Goal: Task Accomplishment & Management: Manage account settings

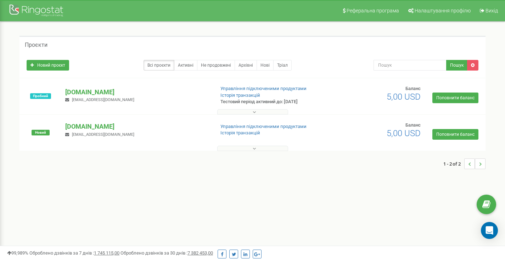
drag, startPoint x: 55, startPoint y: 1, endPoint x: 166, endPoint y: 144, distance: 181.1
click at [166, 144] on div at bounding box center [252, 146] width 462 height 7
click at [455, 99] on link "Поповнити баланс" at bounding box center [455, 97] width 46 height 11
click at [247, 112] on button at bounding box center [252, 111] width 71 height 5
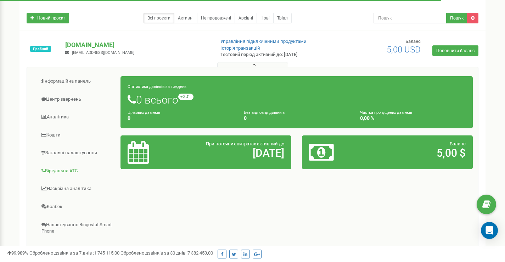
scroll to position [71, 0]
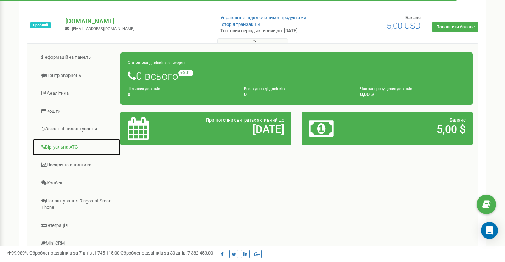
click at [58, 143] on link "Віртуальна АТС" at bounding box center [76, 146] width 89 height 17
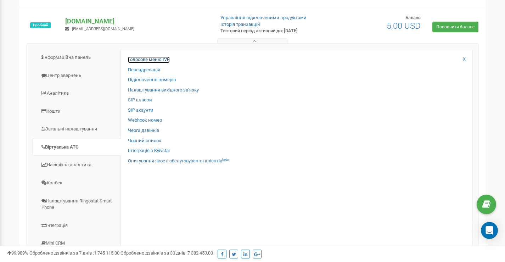
click at [153, 58] on link "Голосове меню IVR" at bounding box center [149, 59] width 42 height 7
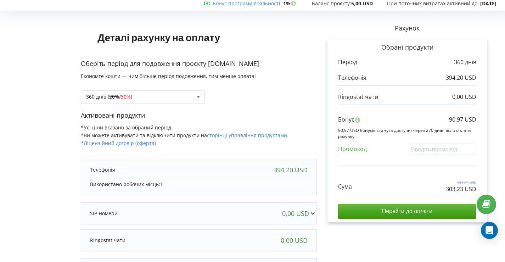
scroll to position [13, 0]
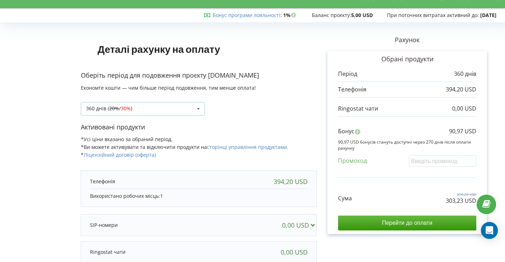
click at [176, 111] on div "360 днів ( 20% / 30% ) 360 днів ( 20% / 30% )" at bounding box center [143, 108] width 124 height 13
click at [181, 107] on div "360 днів ( 20% / 30% ) 360 днів ( 20% / 30% )" at bounding box center [143, 108] width 124 height 13
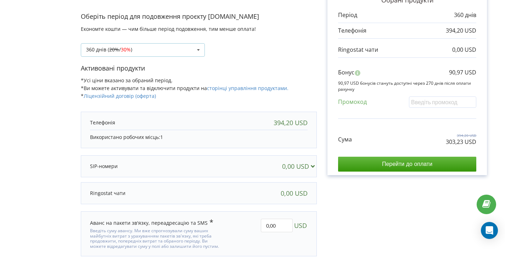
scroll to position [96, 0]
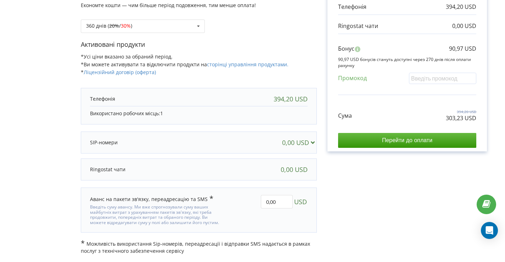
click at [209, 140] on div at bounding box center [166, 142] width 152 height 7
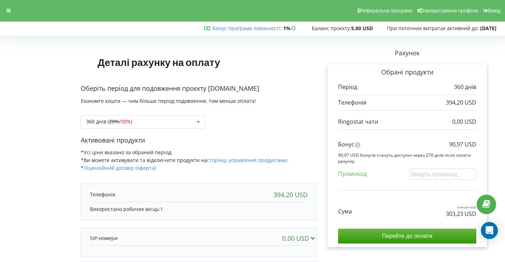
scroll to position [59, 0]
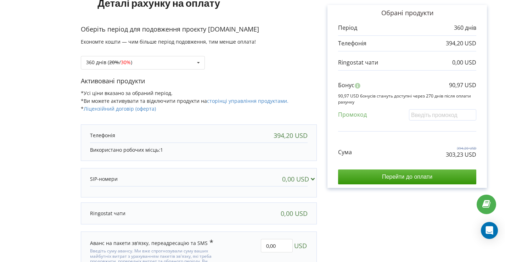
click at [300, 135] on div "394,20 USD" at bounding box center [290, 135] width 34 height 7
click at [302, 180] on div "0,00 USD" at bounding box center [300, 178] width 36 height 7
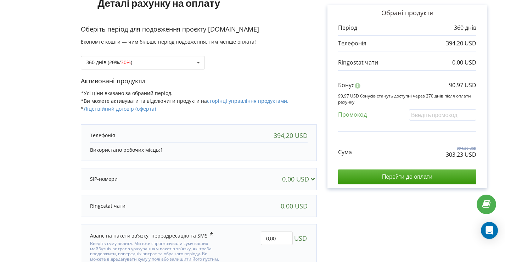
click at [302, 180] on div "0,00 USD" at bounding box center [300, 178] width 36 height 7
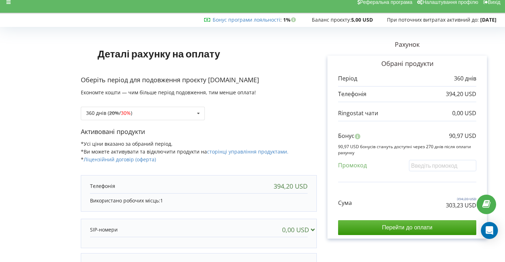
scroll to position [0, 0]
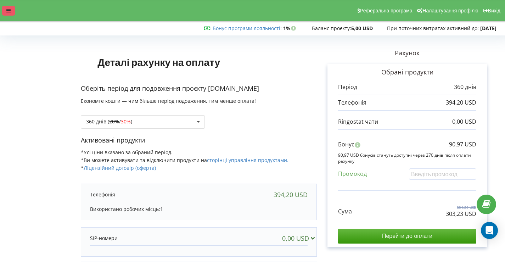
click at [7, 12] on icon at bounding box center [8, 10] width 4 height 5
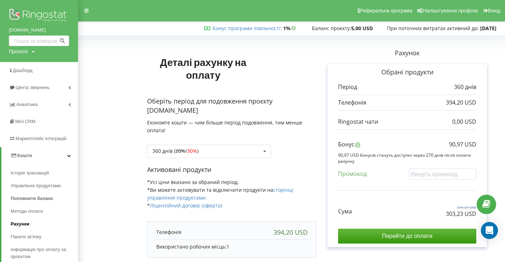
scroll to position [47, 0]
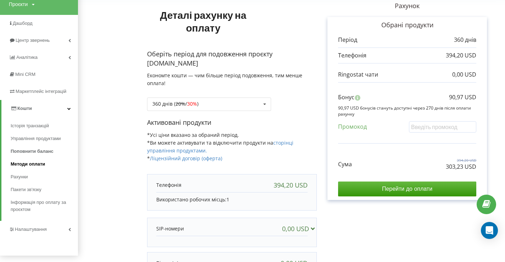
click at [33, 163] on span "Методи оплати" at bounding box center [28, 163] width 34 height 7
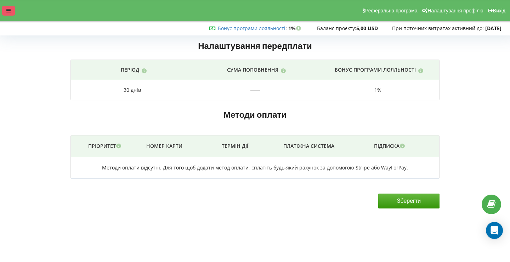
click at [11, 10] on div at bounding box center [8, 11] width 13 height 10
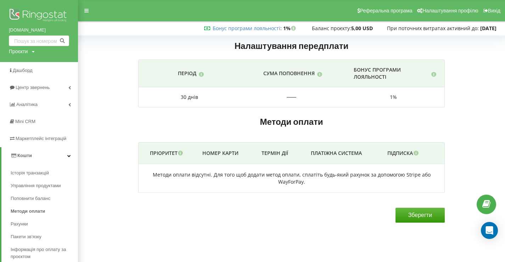
click at [58, 157] on link "Кошти" at bounding box center [39, 155] width 76 height 17
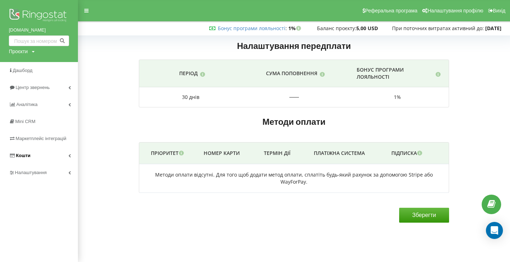
click at [58, 157] on link "Кошти" at bounding box center [39, 155] width 78 height 17
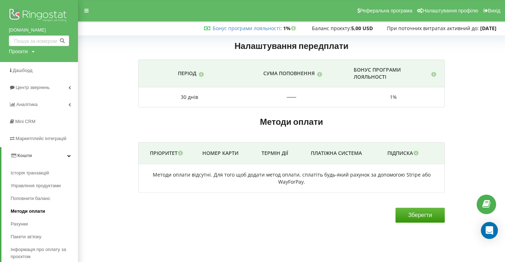
scroll to position [35, 0]
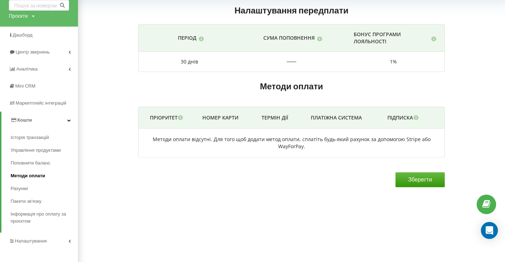
click at [38, 176] on span "Методи оплати" at bounding box center [28, 175] width 34 height 7
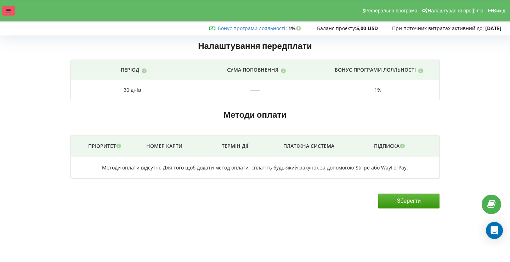
click at [8, 10] on icon at bounding box center [8, 10] width 4 height 5
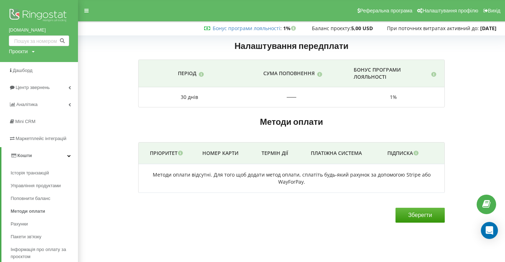
scroll to position [41, 0]
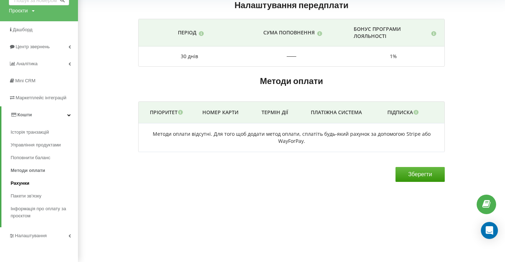
click at [23, 183] on span "Рахунки" at bounding box center [20, 183] width 19 height 7
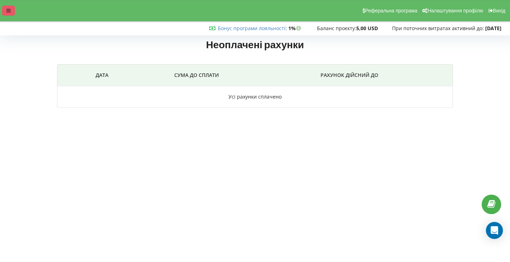
click at [8, 9] on icon at bounding box center [8, 10] width 4 height 5
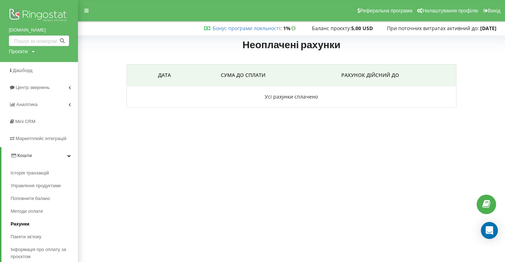
scroll to position [41, 0]
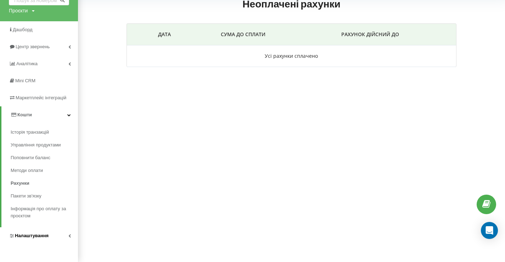
click at [39, 234] on span "Налаштування" at bounding box center [32, 235] width 34 height 5
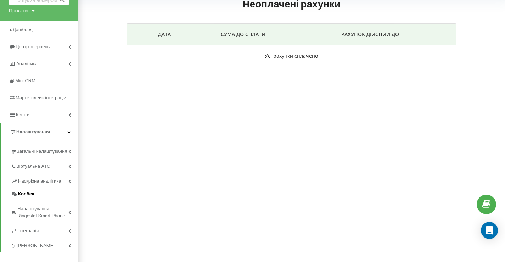
scroll to position [49, 0]
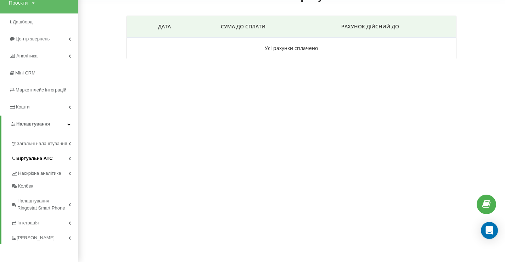
click at [50, 156] on span "Віртуальна АТС" at bounding box center [34, 158] width 36 height 7
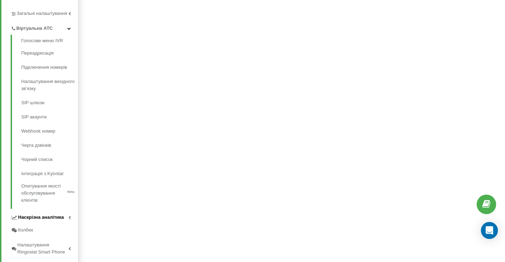
scroll to position [190, 0]
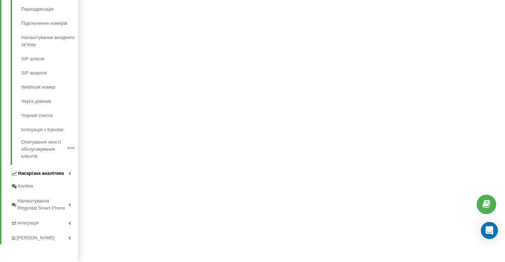
click at [45, 175] on span "Наскрізна аналітика" at bounding box center [41, 173] width 46 height 7
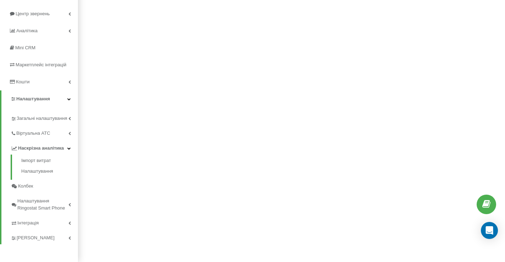
scroll to position [74, 0]
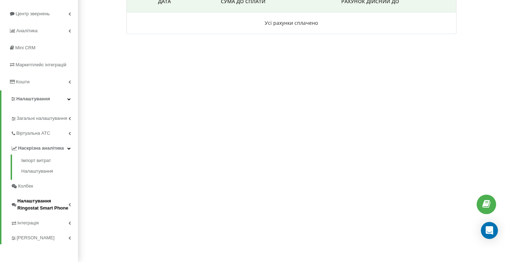
click at [36, 207] on span "Налаштування Ringostat Smart Phone" at bounding box center [42, 204] width 51 height 14
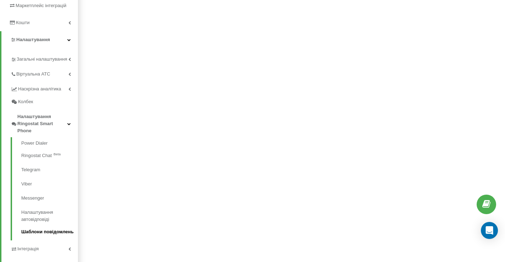
scroll to position [159, 0]
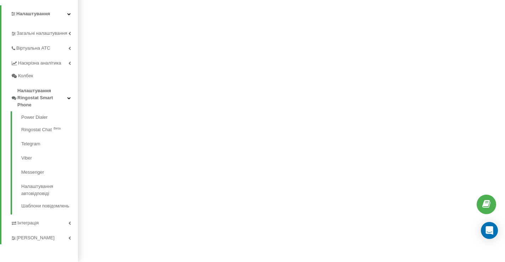
click at [34, 225] on span "Інтеграція" at bounding box center [27, 222] width 21 height 7
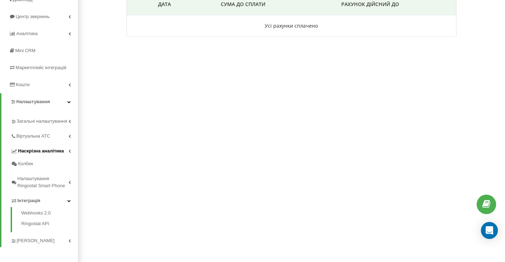
scroll to position [74, 0]
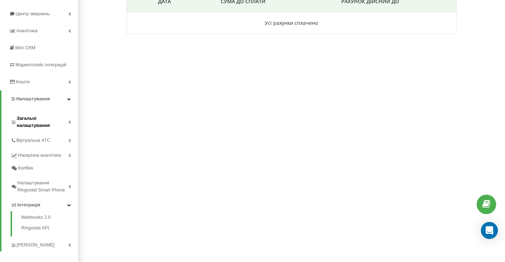
click at [35, 121] on span "Загальні налаштування" at bounding box center [43, 122] width 52 height 14
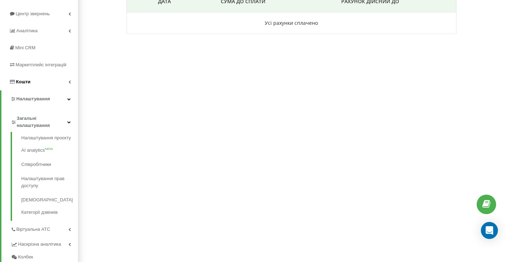
click at [30, 85] on span "Кошти" at bounding box center [20, 81] width 22 height 7
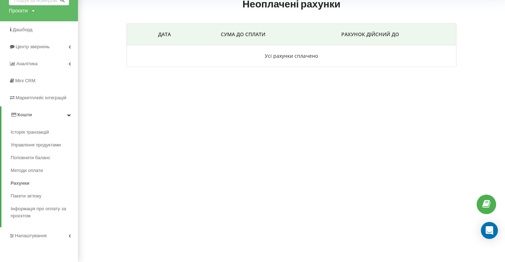
scroll to position [41, 0]
click at [33, 211] on span "Інформація про оплату за проєктом" at bounding box center [43, 212] width 64 height 14
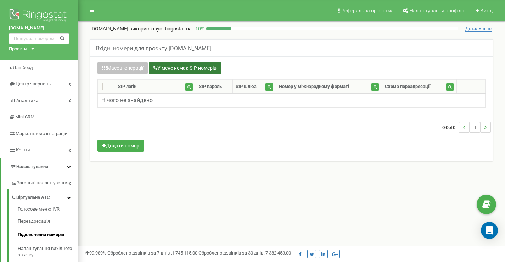
click at [164, 68] on button "У мене немає SIP номерів" at bounding box center [185, 68] width 72 height 12
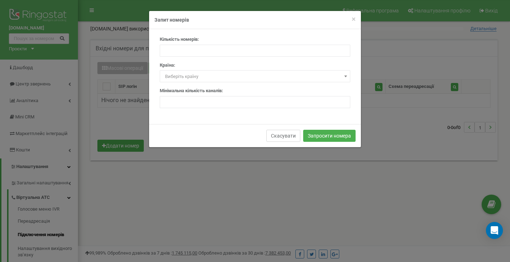
click at [281, 137] on button "Скасувати" at bounding box center [283, 136] width 34 height 12
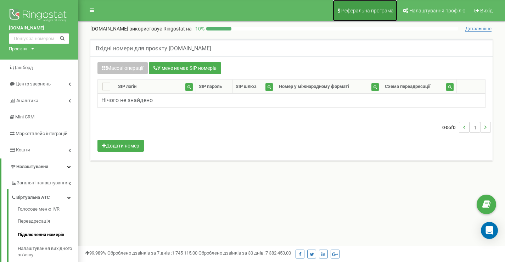
click at [348, 13] on span "Реферальна програма" at bounding box center [367, 11] width 52 height 6
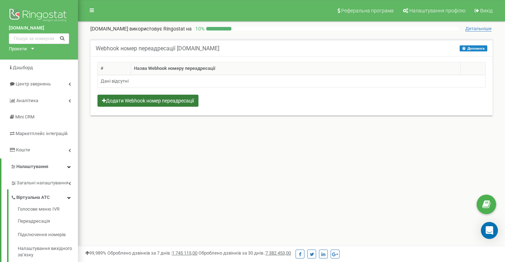
click at [194, 105] on button "Додати Webhook номер переадресації" at bounding box center [147, 101] width 101 height 12
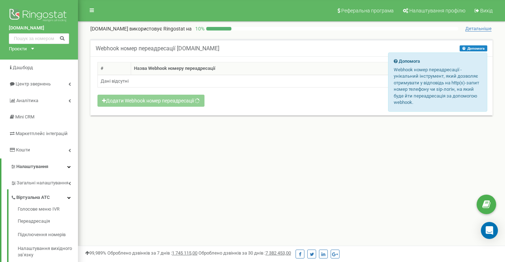
click at [469, 47] on button "Допомога" at bounding box center [473, 48] width 28 height 6
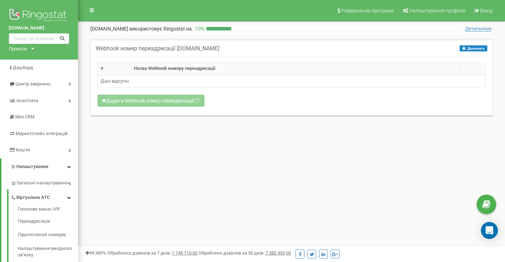
click at [476, 27] on span "Детальніше" at bounding box center [478, 29] width 26 height 6
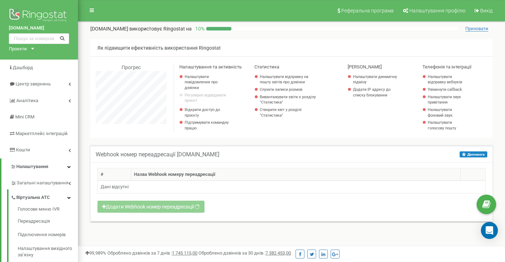
scroll to position [425, 427]
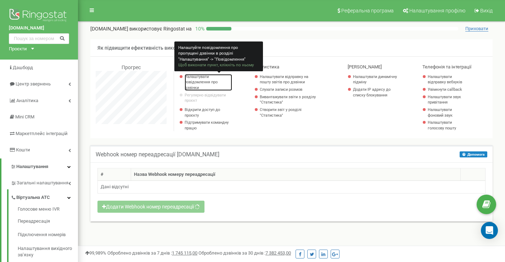
click at [201, 79] on link "Налаштувати повідомлення про дзвінки" at bounding box center [208, 82] width 47 height 17
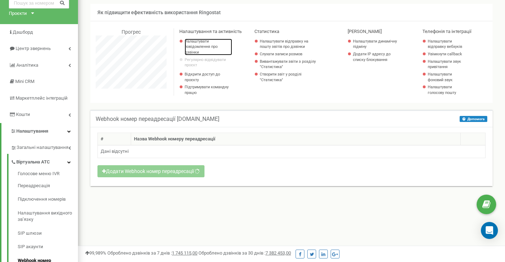
scroll to position [0, 0]
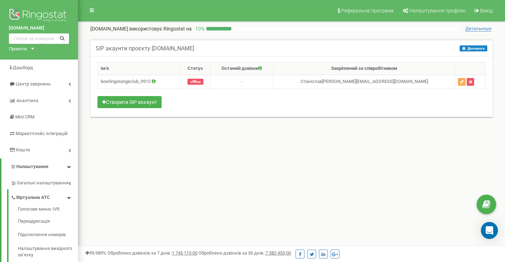
drag, startPoint x: 240, startPoint y: 118, endPoint x: 202, endPoint y: 142, distance: 45.7
click at [201, 142] on div "Реферальна програма Налаштування профілю Вихід bowlingorange.club використовує …" at bounding box center [291, 212] width 427 height 425
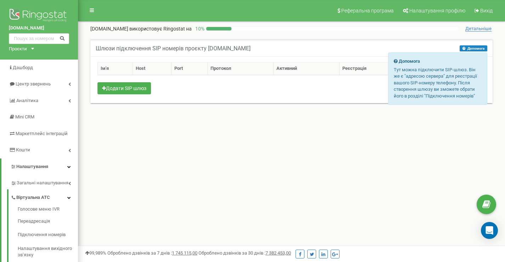
click at [463, 49] on icon at bounding box center [463, 48] width 3 height 4
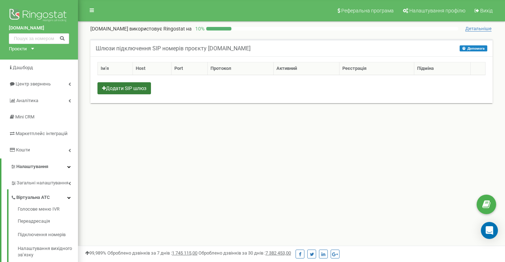
click at [115, 89] on button "Додати SIP шлюз" at bounding box center [123, 88] width 53 height 12
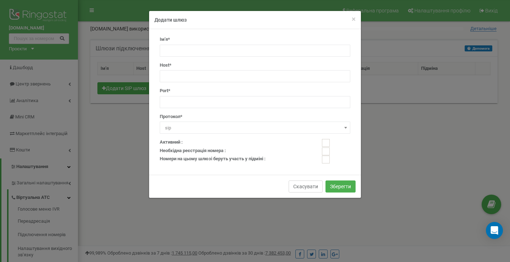
click at [304, 189] on button "Скасувати" at bounding box center [306, 186] width 34 height 12
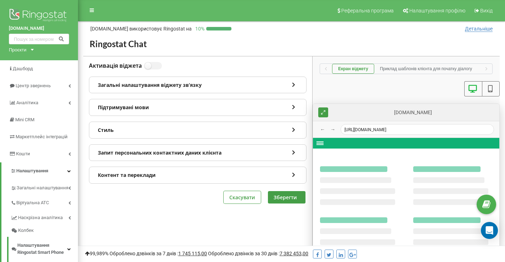
click at [190, 132] on div "Стиль" at bounding box center [197, 130] width 217 height 16
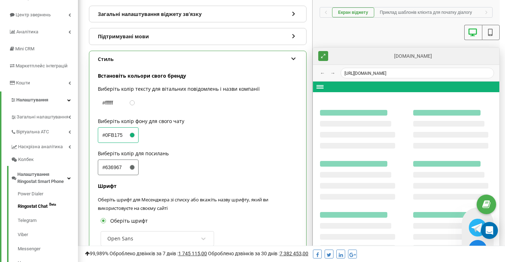
scroll to position [130, 0]
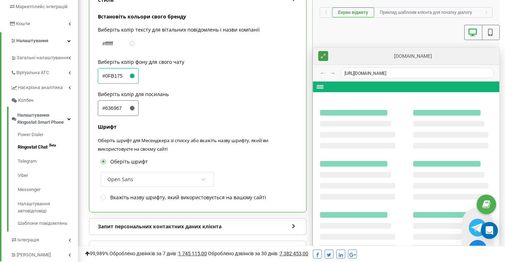
click at [320, 88] on div at bounding box center [406, 200] width 186 height 239
click at [324, 58] on icon at bounding box center [323, 55] width 5 height 5
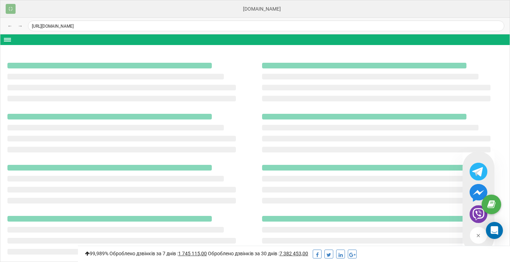
click at [7, 10] on button at bounding box center [11, 9] width 10 height 10
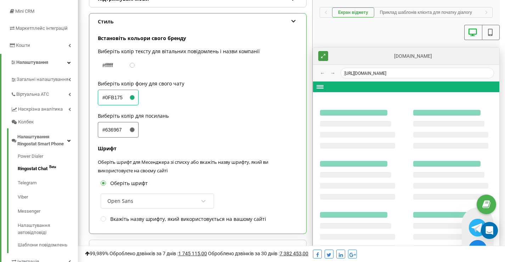
scroll to position [97, 0]
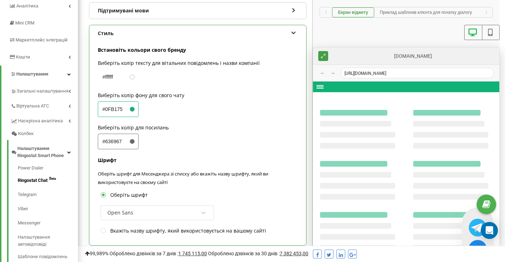
click at [489, 31] on icon at bounding box center [490, 32] width 9 height 7
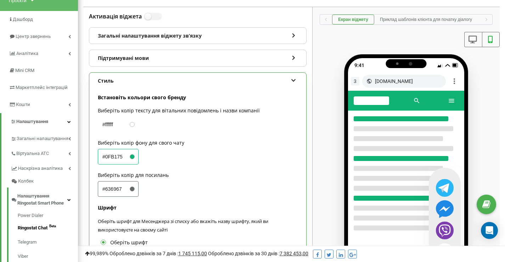
scroll to position [0, 0]
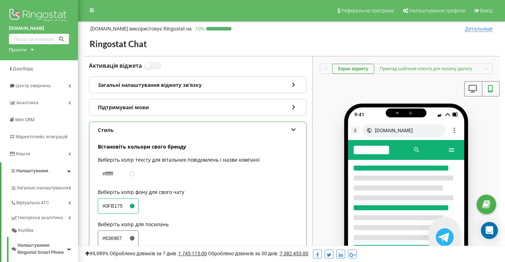
click at [445, 67] on button "Приклад шаблонів клієнта для початку діалогу" at bounding box center [425, 69] width 103 height 10
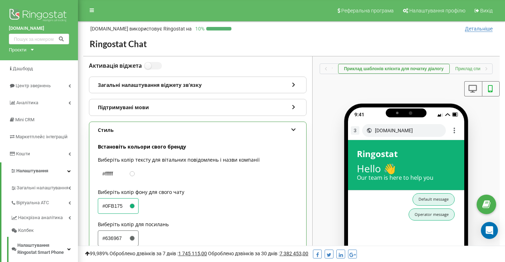
click at [465, 68] on button "Приклад списку діалогів клієнта" at bounding box center [486, 69] width 74 height 10
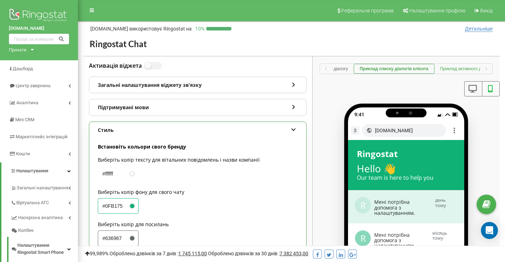
click at [465, 67] on button "Приклад активного діалогу" at bounding box center [466, 69] width 64 height 10
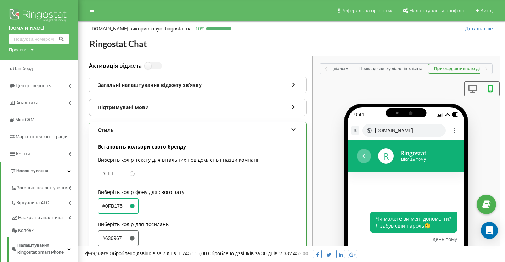
scroll to position [0, 138]
click at [486, 70] on icon "button" at bounding box center [486, 68] width 2 height 3
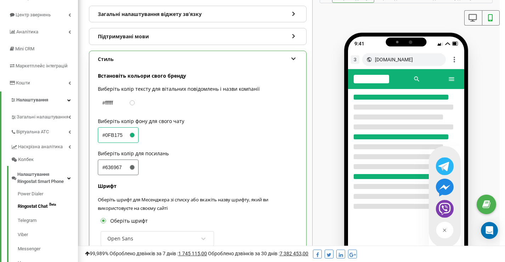
scroll to position [24, 0]
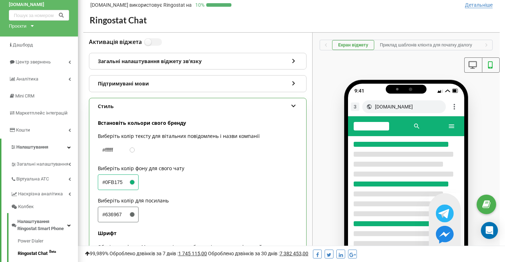
click at [143, 61] on div "Загальні налаштування віджету звʼязку" at bounding box center [197, 61] width 217 height 16
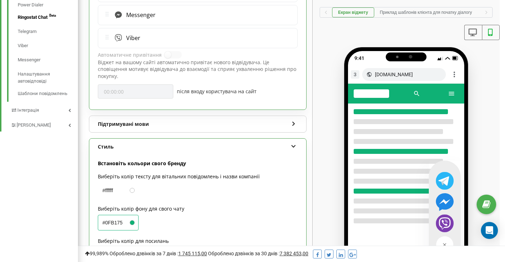
scroll to position [295, 0]
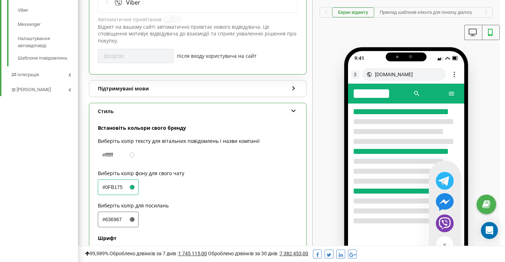
click at [117, 80] on div "Підтримувані мови" at bounding box center [197, 88] width 217 height 16
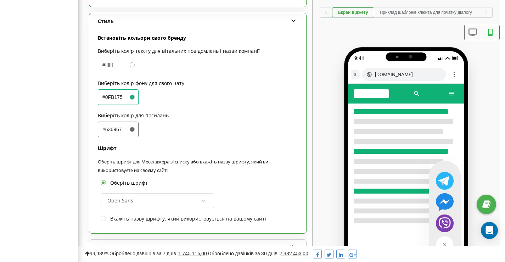
scroll to position [571, 0]
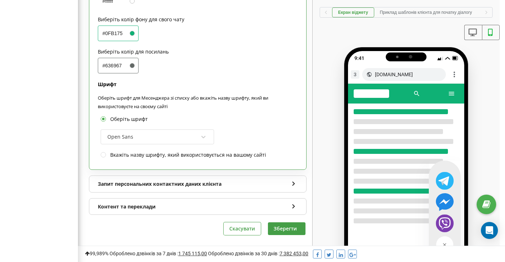
click at [156, 176] on div "Запит персональних контактних даних клієнта" at bounding box center [197, 184] width 217 height 16
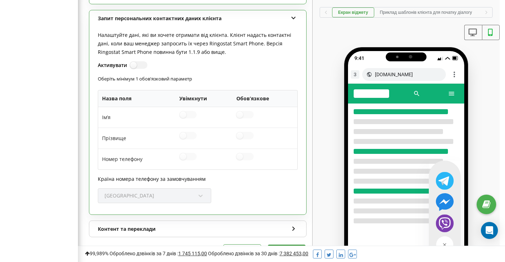
scroll to position [759, 0]
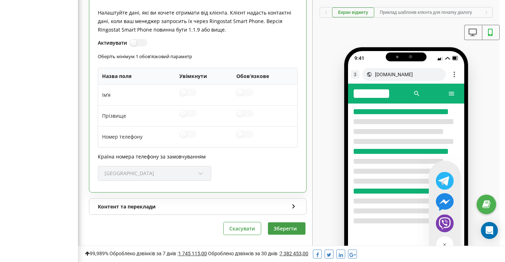
click at [180, 201] on div "Контент та переклади" at bounding box center [197, 206] width 217 height 16
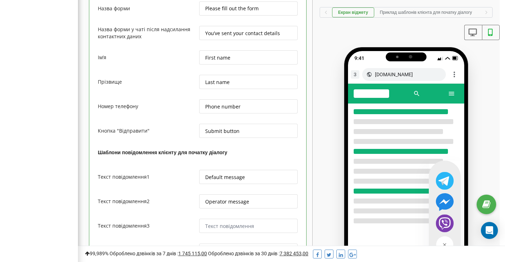
scroll to position [1514, 0]
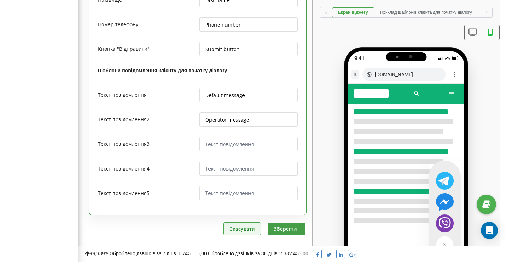
click at [233, 223] on button "Скасувати" at bounding box center [241, 228] width 37 height 12
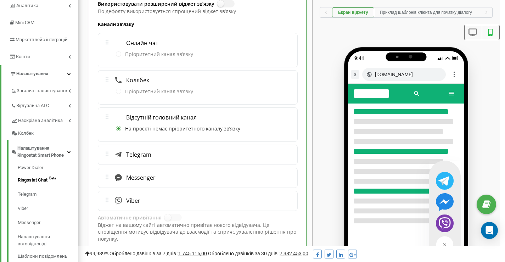
scroll to position [0, 0]
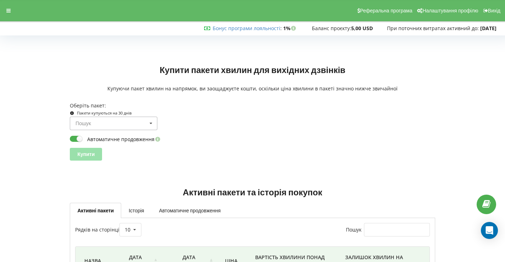
click at [138, 124] on input at bounding box center [113, 123] width 87 height 13
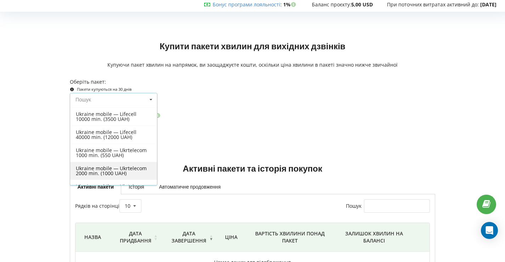
scroll to position [120, 0]
click at [231, 105] on div "Пошук Усі пакети Ukraine mobile — Lifecell 1000 min. (500 UAH) Ukraine mobile —…" at bounding box center [252, 99] width 370 height 13
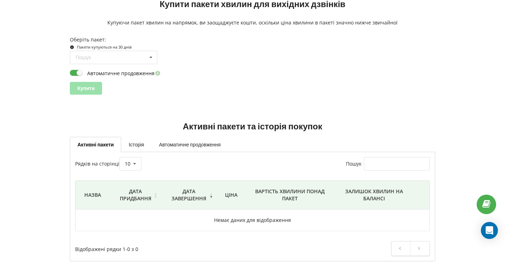
scroll to position [30, 0]
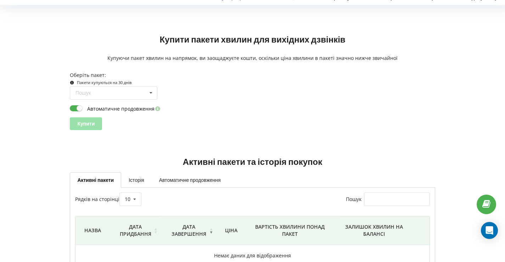
click at [75, 109] on label "Автоматичне продовження" at bounding box center [116, 107] width 92 height 7
checkbox input "false"
click at [146, 95] on icon at bounding box center [151, 92] width 11 height 13
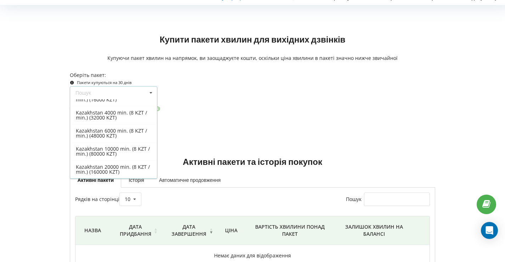
scroll to position [78, 0]
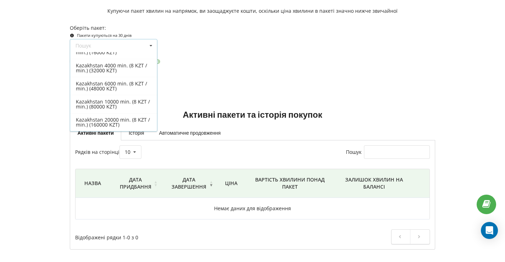
click at [227, 61] on div "Автоматичне продовження" at bounding box center [252, 60] width 365 height 7
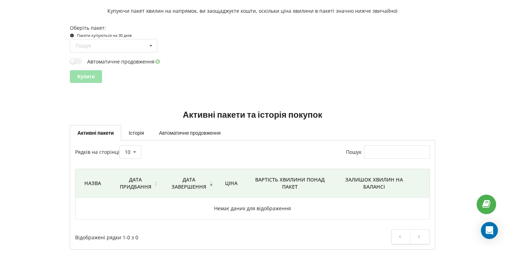
scroll to position [0, 0]
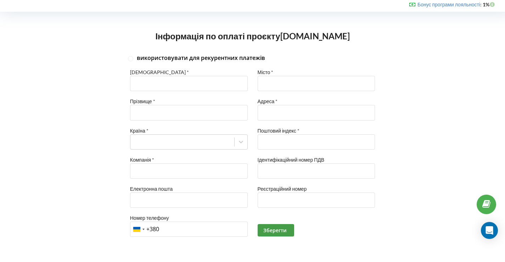
scroll to position [30, 0]
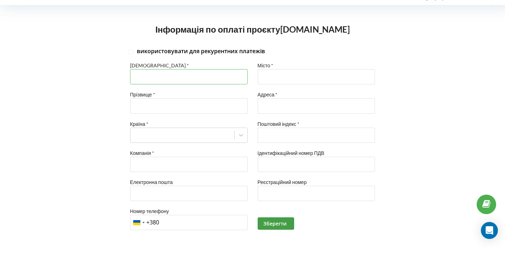
click at [181, 76] on input "text" at bounding box center [189, 76] width 118 height 15
type input "Станіслав"
type input "[PERSON_NAME]"
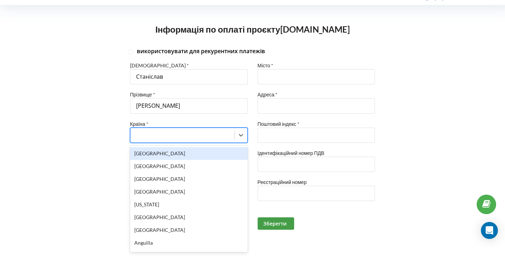
click at [171, 134] on div at bounding box center [182, 135] width 97 height 8
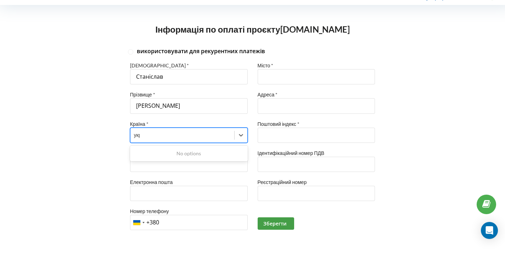
type input "укра"
drag, startPoint x: 168, startPoint y: 134, endPoint x: 127, endPoint y: 135, distance: 41.1
click at [127, 135] on div "Імʼя * [PERSON_NAME] * Марченко Країна * Компанія * Електронна пошта Номер теле…" at bounding box center [188, 149] width 127 height 175
click at [244, 135] on icon at bounding box center [240, 134] width 7 height 7
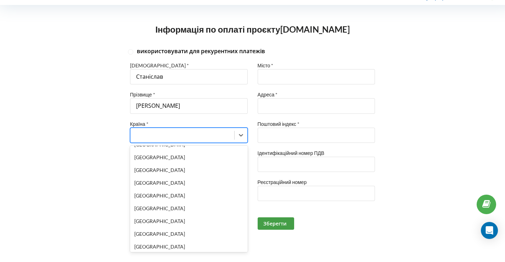
scroll to position [2909, 0]
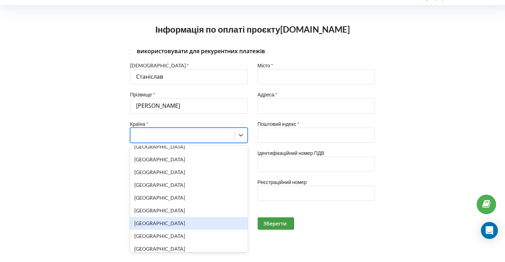
click at [176, 217] on div "[GEOGRAPHIC_DATA]" at bounding box center [189, 223] width 118 height 13
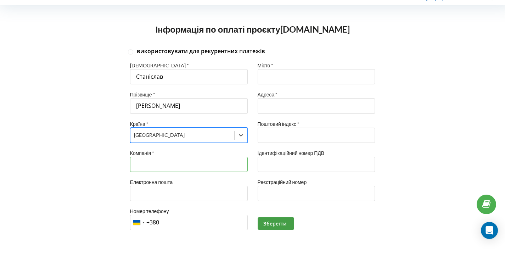
click at [162, 164] on input "text" at bounding box center [189, 164] width 118 height 15
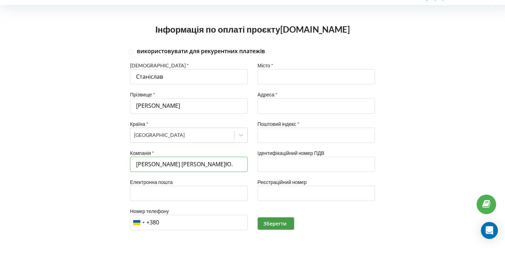
type input "[PERSON_NAME] [PERSON_NAME]Ю."
click at [184, 197] on input "text" at bounding box center [189, 193] width 118 height 15
click at [210, 193] on input "text" at bounding box center [189, 193] width 118 height 15
type input "[EMAIL_ADDRESS][DOMAIN_NAME]"
click at [221, 222] on input "+380" at bounding box center [189, 222] width 118 height 15
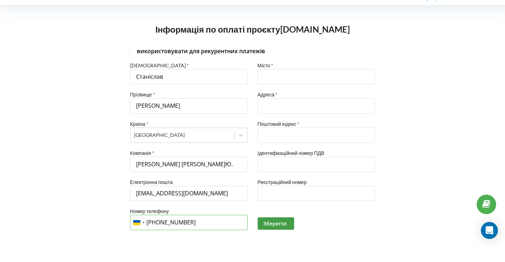
type input "[PHONE_NUMBER]"
click at [311, 78] on input "text" at bounding box center [316, 76] width 118 height 15
click at [306, 75] on input "text" at bounding box center [316, 76] width 118 height 15
type input "Дніпро"
click at [276, 108] on input "text" at bounding box center [316, 105] width 118 height 15
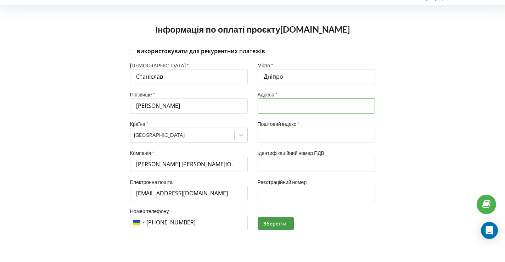
click at [370, 106] on input "text" at bounding box center [316, 105] width 118 height 15
click at [429, 87] on div "використовувати для рекурентних платежів Імʼя * [PERSON_NAME] * [PERSON_NAME] К…" at bounding box center [252, 153] width 490 height 202
click at [318, 108] on input "text" at bounding box center [316, 105] width 118 height 15
type input "Пр. Миру,"
drag, startPoint x: 209, startPoint y: 165, endPoint x: 120, endPoint y: 164, distance: 88.9
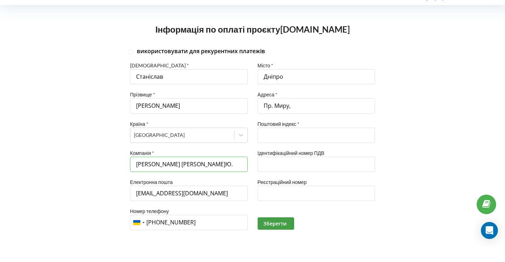
click at [121, 164] on div "використовувати для рекурентних платежів Імʼя * [PERSON_NAME] * [PERSON_NAME] К…" at bounding box center [252, 153] width 490 height 202
click at [317, 108] on input "Пр. Миру," at bounding box center [316, 105] width 118 height 15
drag, startPoint x: 325, startPoint y: 106, endPoint x: 248, endPoint y: 101, distance: 77.8
click at [248, 101] on div "Імʼя * [PERSON_NAME] * [PERSON_NAME] * [GEOGRAPHIC_DATA] Компанія * [PERSON_NAM…" at bounding box center [252, 152] width 255 height 180
click at [304, 106] on input "Пр. Миру," at bounding box center [316, 105] width 118 height 15
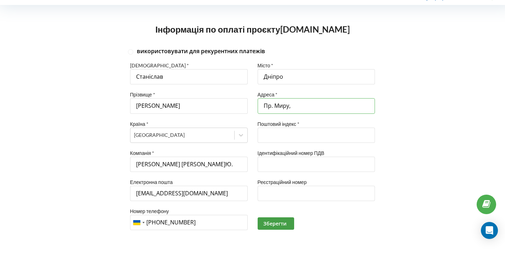
click at [317, 107] on input "Пр. Миру," at bounding box center [316, 105] width 118 height 15
click at [282, 108] on input "Пр. Миру," at bounding box center [316, 105] width 118 height 15
drag, startPoint x: 302, startPoint y: 108, endPoint x: 254, endPoint y: 108, distance: 48.2
click at [254, 108] on div "Місто * Дніпро Адреса * Пр. Миру, Поштовий індекс * Ідентифікаційний номер ПДВ …" at bounding box center [316, 149] width 127 height 175
click at [301, 140] on input "text" at bounding box center [316, 134] width 118 height 15
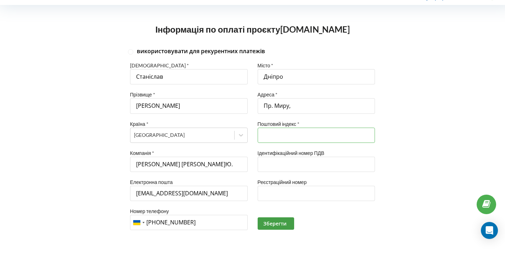
type input "49130"
click at [302, 107] on input "Пр. Миру," at bounding box center [316, 105] width 118 height 15
type input "Пр. [STREET_ADDRESS]"
click at [316, 198] on input "text" at bounding box center [316, 193] width 118 height 15
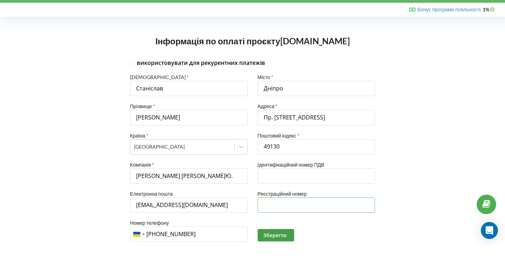
scroll to position [0, 0]
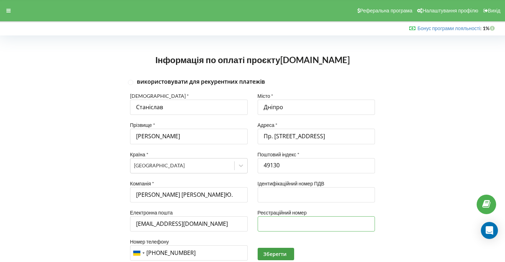
paste input "04040312718"
type input "04040312718"
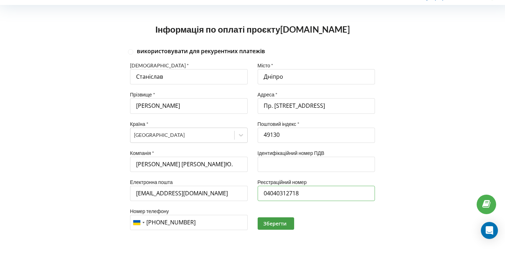
drag, startPoint x: 321, startPoint y: 195, endPoint x: 248, endPoint y: 194, distance: 72.6
click at [248, 194] on div "Імʼя * [PERSON_NAME] * [PERSON_NAME] * [GEOGRAPHIC_DATA] Компанія * [PERSON_NAM…" at bounding box center [252, 152] width 255 height 180
click at [290, 228] on button "Зберегти" at bounding box center [275, 223] width 36 height 12
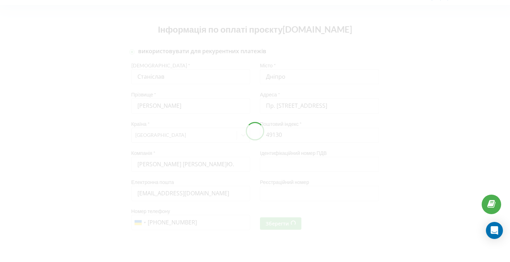
checkbox input "true"
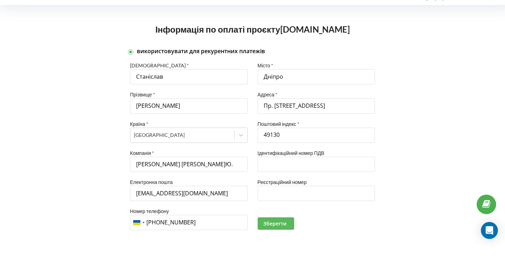
scroll to position [0, 0]
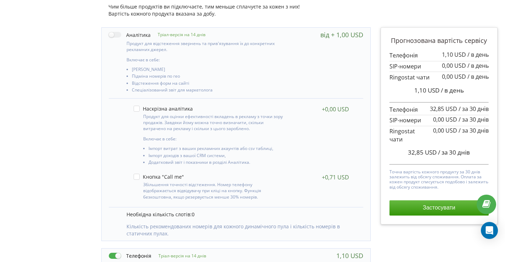
scroll to position [177, 0]
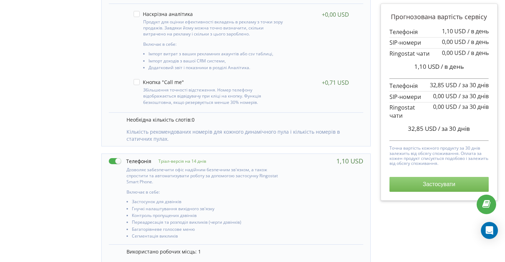
click at [403, 183] on button "Застосувати" at bounding box center [438, 184] width 99 height 15
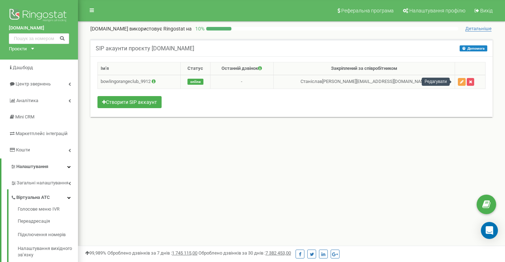
click at [460, 80] on icon "button" at bounding box center [462, 82] width 4 height 4
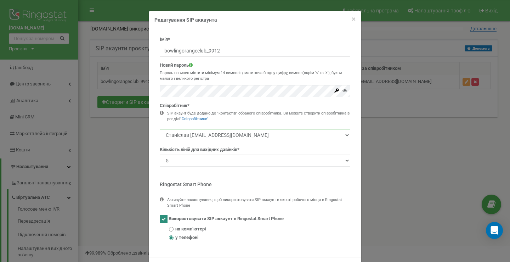
click at [210, 137] on select "Станіслав stanislav@bowlingorange.club" at bounding box center [255, 135] width 191 height 12
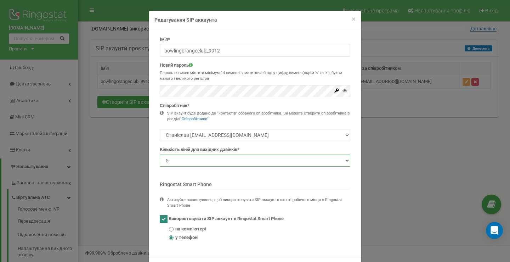
click at [211, 164] on select "1 2 3 4 5 10 20 50 100" at bounding box center [255, 160] width 191 height 12
select select "1"
click at [160, 154] on select "1 2 3 4 5 10 20 50 100" at bounding box center [255, 160] width 191 height 12
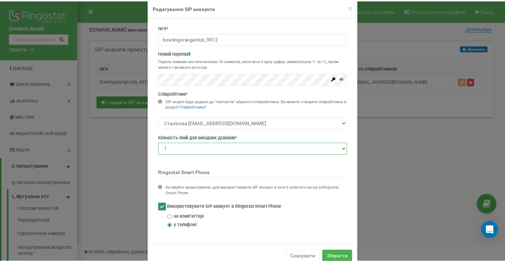
scroll to position [29, 0]
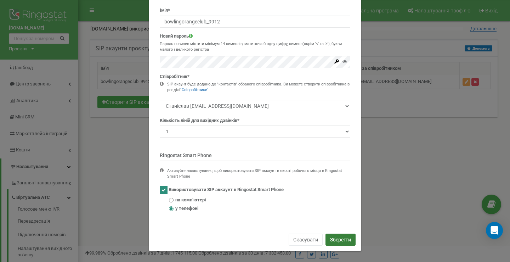
click at [339, 238] on button "Зберегти" at bounding box center [340, 239] width 30 height 12
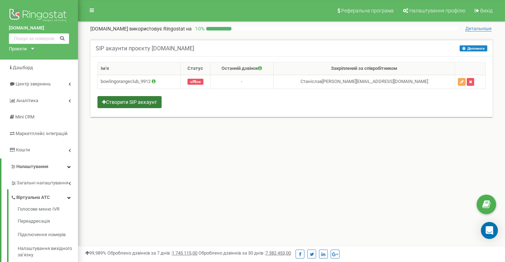
click at [134, 104] on button "Створити SIP аккаунт" at bounding box center [129, 102] width 64 height 12
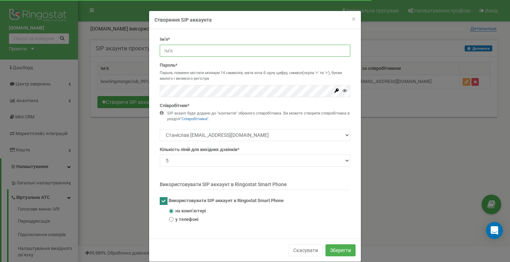
type input "bowlingorangeclub_9912"
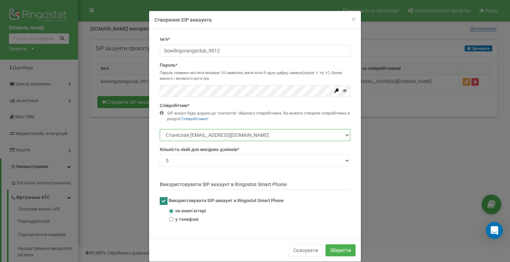
click at [237, 134] on select "Станіслав [EMAIL_ADDRESS][DOMAIN_NAME]" at bounding box center [255, 135] width 191 height 12
click at [194, 119] on link ""Співробітники"" at bounding box center [194, 119] width 28 height 5
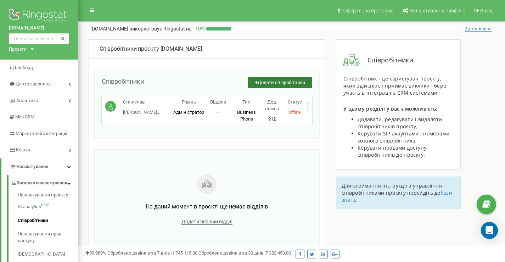
click at [263, 82] on span "Додати співробітника" at bounding box center [280, 82] width 47 height 5
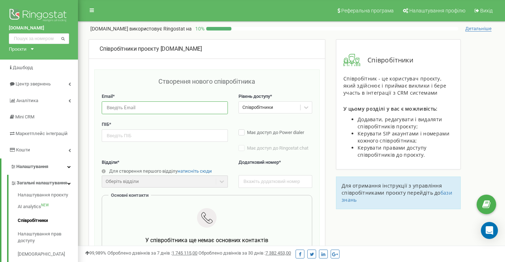
click at [157, 108] on input "email" at bounding box center [165, 107] width 126 height 12
drag, startPoint x: 215, startPoint y: 49, endPoint x: 161, endPoint y: 50, distance: 53.5
click at [161, 50] on div "Співробітники проєкту bowlingorange.club" at bounding box center [207, 49] width 215 height 8
copy div "[DOMAIN_NAME]"
click at [154, 110] on input "mail@" at bounding box center [165, 107] width 126 height 12
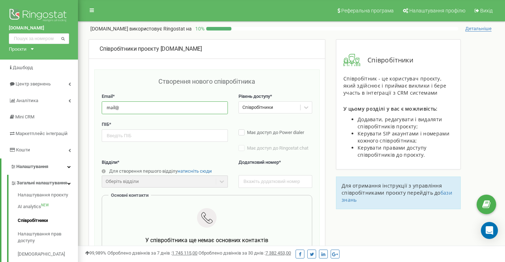
paste input "[DOMAIN_NAME]"
type input "mail@bowlingorange.club"
click at [261, 107] on div "Співробітники" at bounding box center [257, 107] width 31 height 7
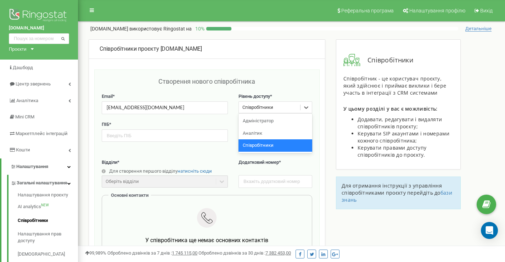
click at [261, 107] on div "Співробітники" at bounding box center [257, 107] width 31 height 7
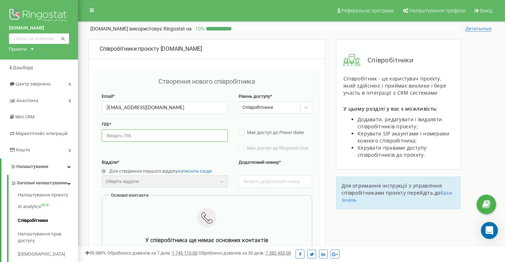
click at [154, 139] on input "text" at bounding box center [165, 135] width 126 height 12
click at [136, 137] on input "Оператор змыни" at bounding box center [165, 135] width 126 height 12
click at [154, 136] on input "Оператор зміни" at bounding box center [165, 135] width 126 height 12
click at [109, 136] on input "Оператор зміни" at bounding box center [165, 135] width 126 height 12
click at [109, 135] on input "Оператор зміни" at bounding box center [165, 135] width 126 height 12
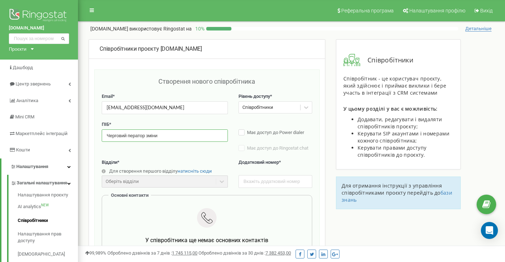
type input "Черговий оператор зміни"
click at [197, 134] on input "Черговий оператор зміни" at bounding box center [165, 135] width 126 height 12
click at [174, 136] on input "Черговий оператор зміни" at bounding box center [165, 135] width 126 height 12
drag, startPoint x: 126, startPoint y: 136, endPoint x: 98, endPoint y: 134, distance: 27.7
click at [98, 134] on div "Створення нового співробітника Email * mail@bowlingorange.club Рівень доступу *…" at bounding box center [206, 244] width 225 height 351
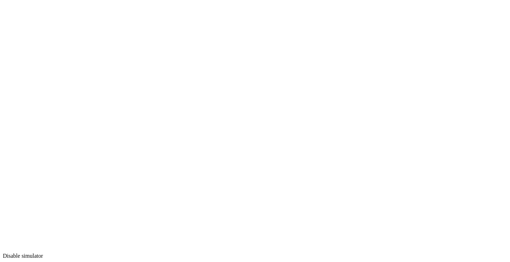
click at [6, 261] on icon "button" at bounding box center [6, 264] width 0 height 0
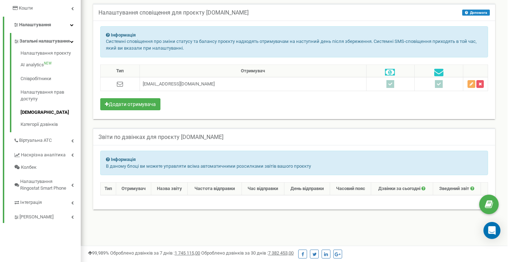
scroll to position [153, 0]
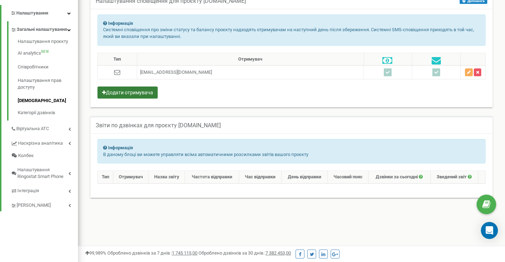
click at [122, 95] on button "Додати отримувача" at bounding box center [127, 92] width 60 height 12
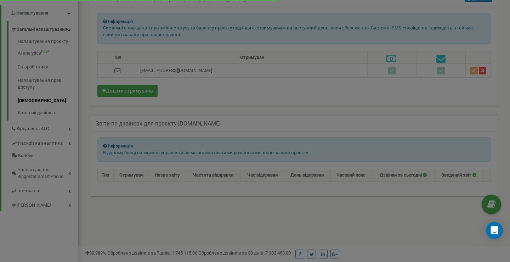
scroll to position [425, 432]
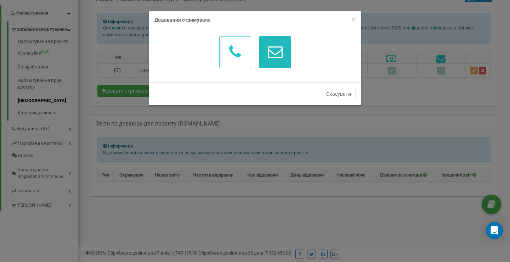
click at [285, 62] on button "button" at bounding box center [275, 52] width 32 height 32
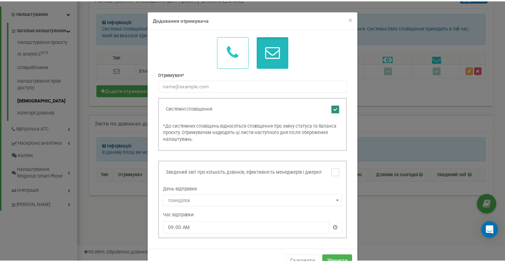
scroll to position [22, 0]
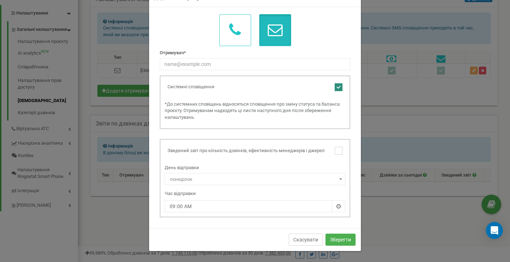
click at [305, 240] on button "Скасувати" at bounding box center [306, 239] width 34 height 12
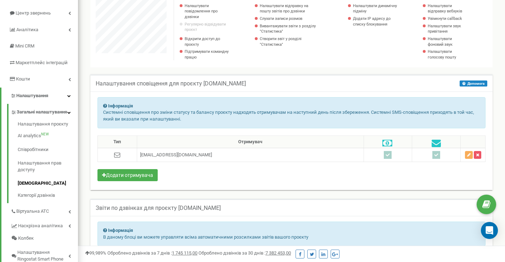
scroll to position [12, 0]
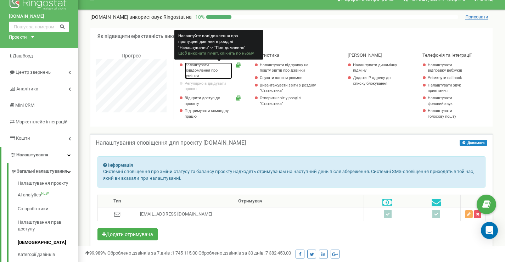
click at [205, 69] on link "Налаштувати повідомлення про дзвінки" at bounding box center [208, 70] width 47 height 17
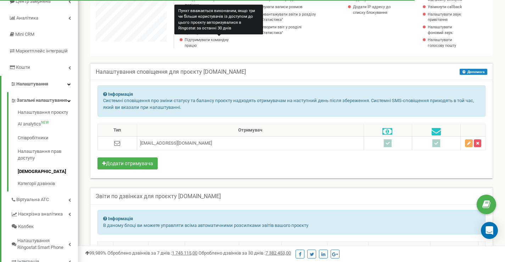
scroll to position [47, 0]
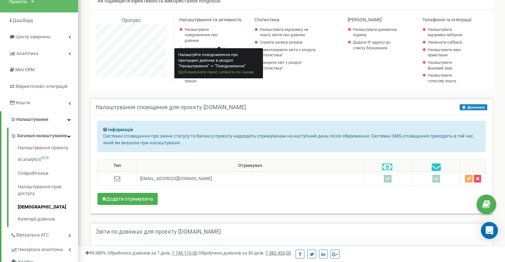
click at [239, 28] on div "Налаштувати повідомлення про дзвінки" at bounding box center [219, 36] width 68 height 18
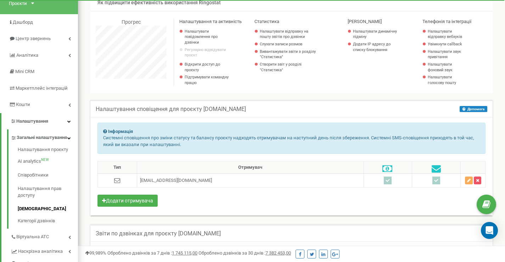
scroll to position [0, 0]
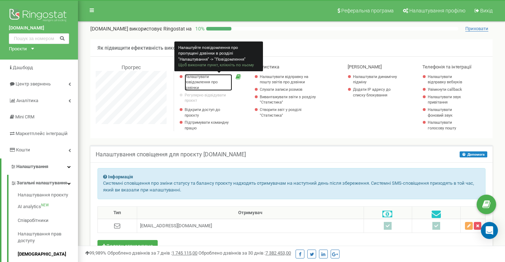
click at [194, 80] on link "Налаштувати повідомлення про дзвінки" at bounding box center [208, 82] width 47 height 17
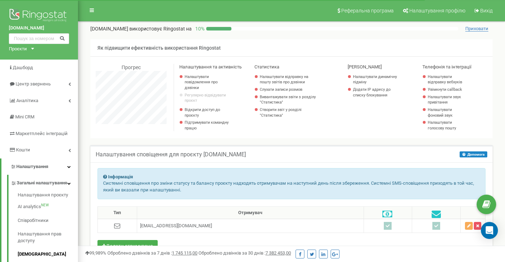
scroll to position [47, 0]
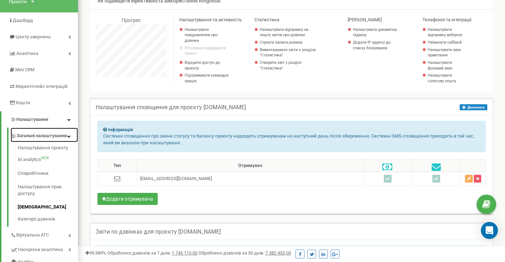
click at [69, 138] on icon at bounding box center [69, 136] width 4 height 4
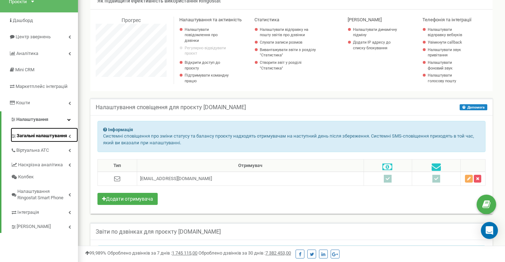
click at [69, 138] on link "Загальні налаштування" at bounding box center [44, 134] width 67 height 15
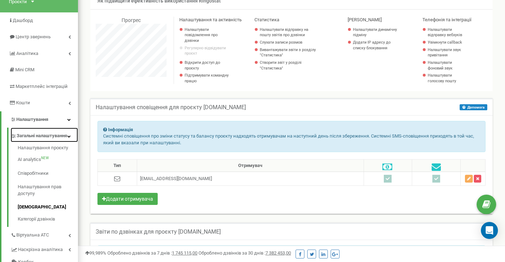
click at [69, 138] on icon at bounding box center [69, 136] width 4 height 4
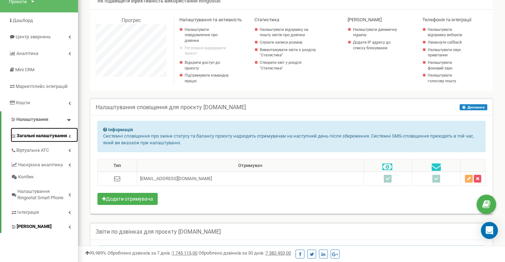
scroll to position [71, 0]
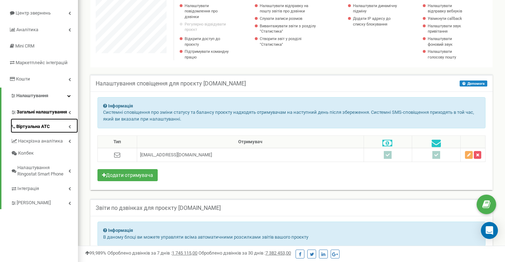
click at [70, 126] on icon at bounding box center [69, 127] width 2 height 4
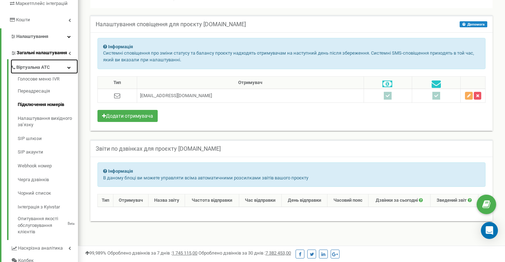
scroll to position [106, 0]
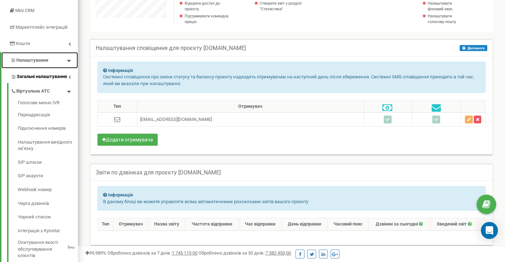
click at [67, 63] on link "Налаштування" at bounding box center [39, 60] width 76 height 17
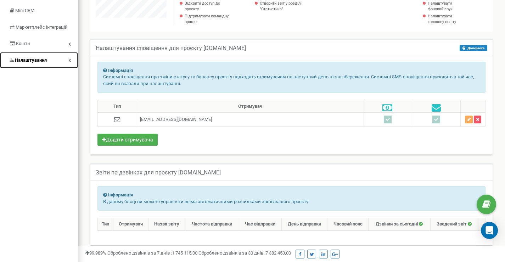
click at [68, 59] on link "Налаштування" at bounding box center [39, 60] width 78 height 17
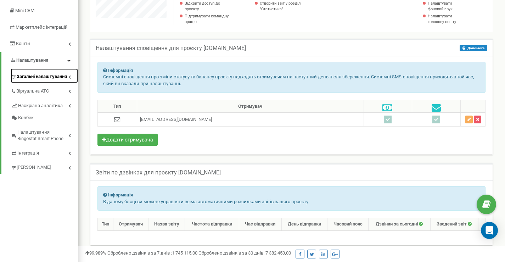
click at [68, 76] on icon at bounding box center [69, 77] width 2 height 4
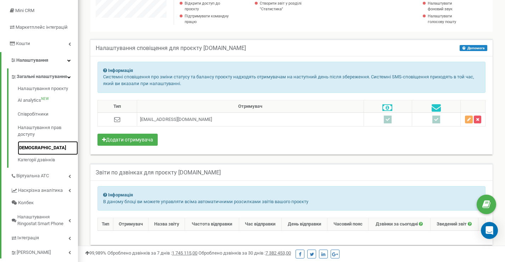
click at [42, 153] on link "[DEMOGRAPHIC_DATA]" at bounding box center [48, 148] width 60 height 14
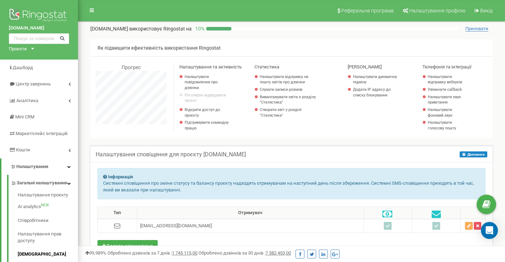
scroll to position [425, 427]
click at [479, 27] on span "Приховати" at bounding box center [476, 29] width 23 height 6
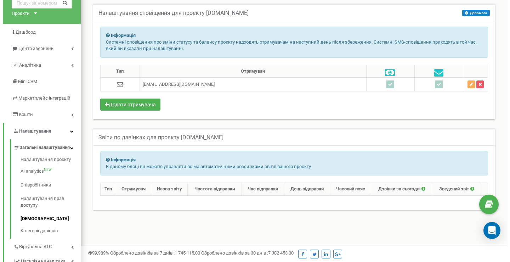
scroll to position [59, 0]
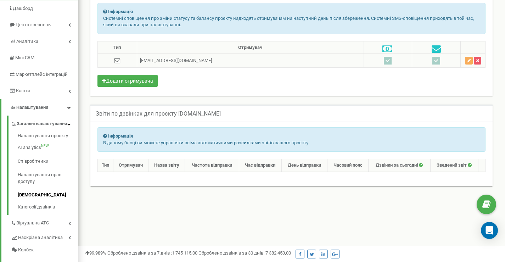
click at [384, 59] on ins at bounding box center [388, 61] width 8 height 8
click at [434, 62] on ins at bounding box center [436, 61] width 8 height 8
click at [469, 61] on icon "button" at bounding box center [469, 60] width 4 height 4
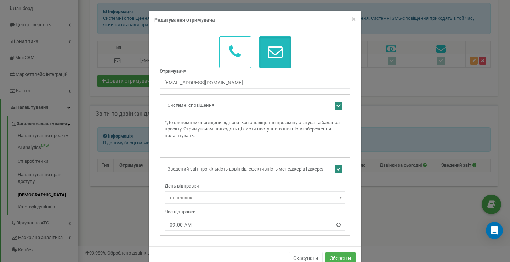
scroll to position [18, 0]
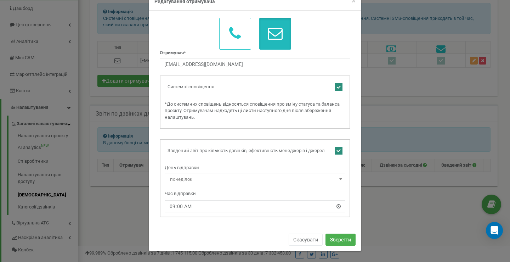
click at [266, 178] on span "понеділок" at bounding box center [255, 179] width 176 height 10
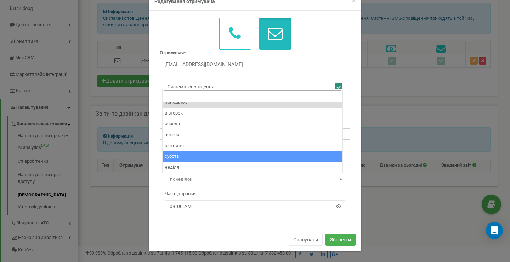
scroll to position [0, 0]
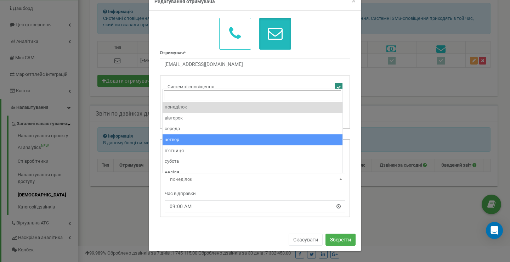
click at [154, 174] on div "180681 sms email Отримувач* 380932199912@mars.gd Системні сповіщення 10:00:00" at bounding box center [254, 117] width 201 height 199
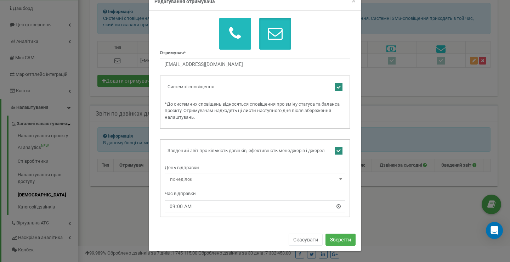
click at [219, 29] on button "button" at bounding box center [235, 34] width 32 height 32
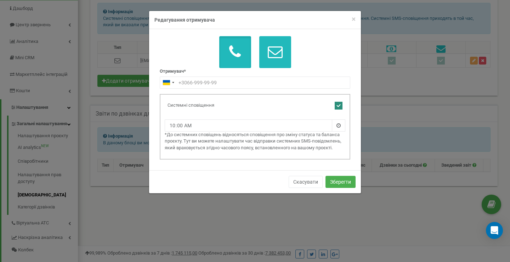
click at [271, 56] on icon "button" at bounding box center [275, 51] width 15 height 15
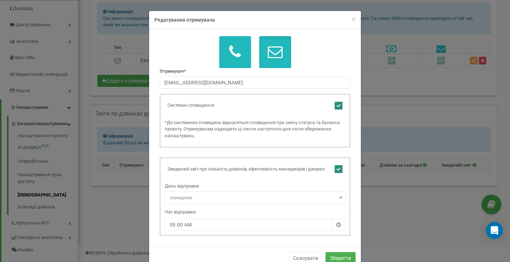
click at [222, 56] on button "button" at bounding box center [235, 52] width 32 height 32
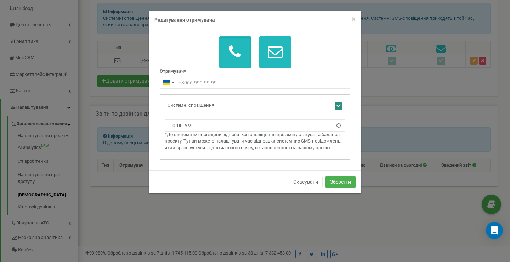
click at [278, 51] on icon "button" at bounding box center [275, 51] width 15 height 15
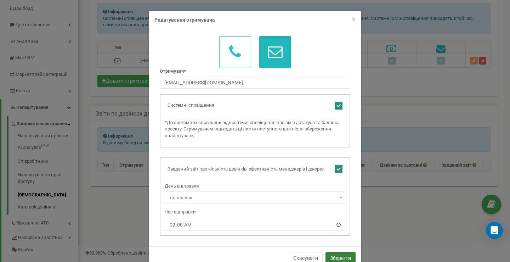
click at [332, 256] on button "Зберегти" at bounding box center [340, 258] width 30 height 12
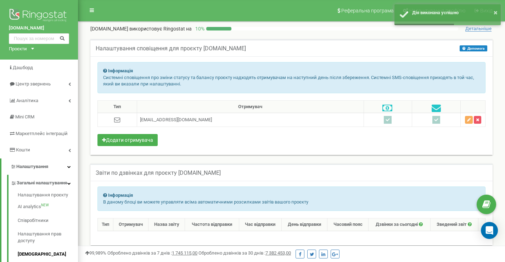
click at [474, 28] on span "Детальніше" at bounding box center [478, 29] width 26 height 6
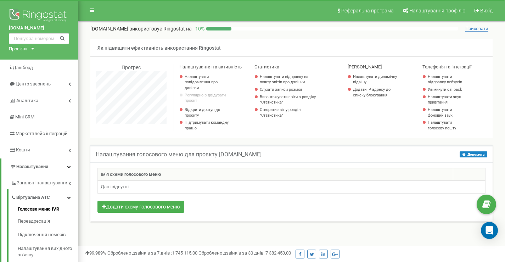
scroll to position [425, 427]
click at [200, 189] on td "Дані відсутні" at bounding box center [291, 187] width 387 height 13
click at [160, 205] on button "Додати схему голосового меню" at bounding box center [140, 206] width 87 height 12
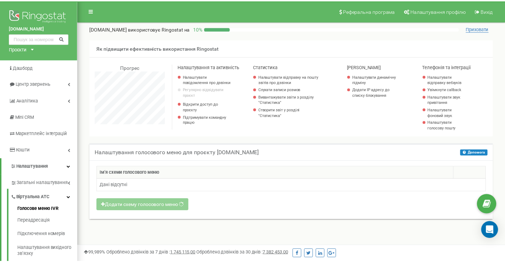
scroll to position [425, 432]
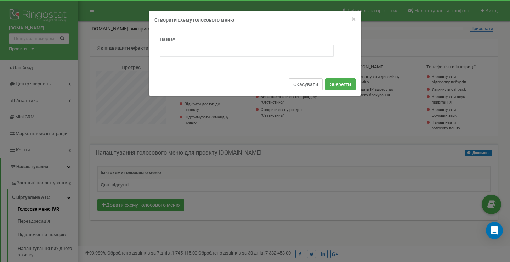
click at [304, 86] on button "Скасувати" at bounding box center [306, 84] width 34 height 12
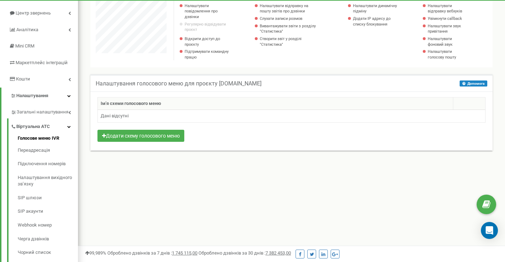
scroll to position [12, 0]
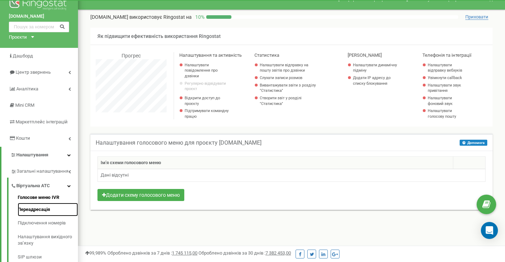
click at [50, 211] on link "Переадресація" at bounding box center [48, 210] width 60 height 14
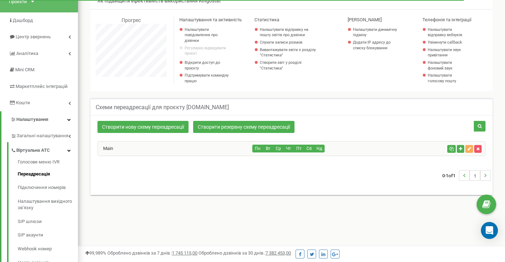
scroll to position [425, 427]
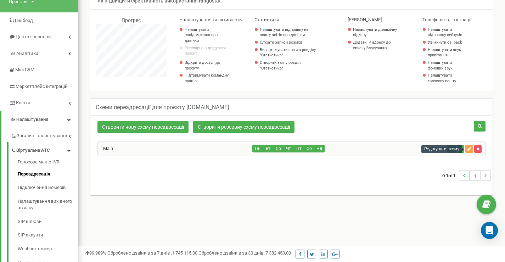
click at [470, 152] on button "button" at bounding box center [469, 149] width 8 height 8
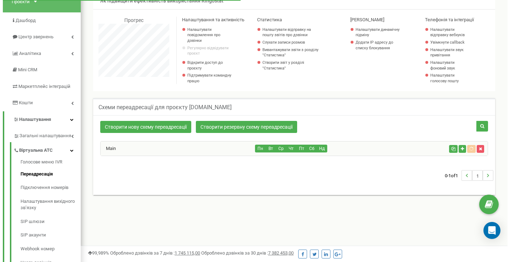
scroll to position [425, 432]
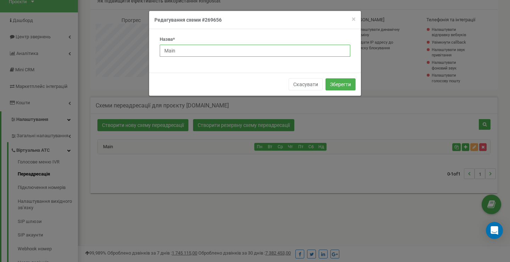
click at [277, 50] on input "Main" at bounding box center [255, 51] width 191 height 12
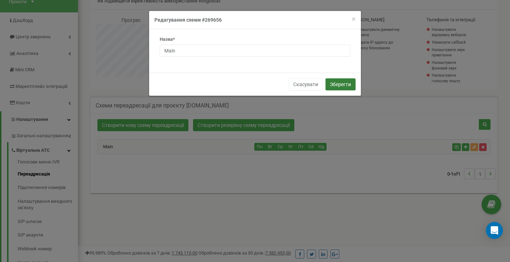
click at [333, 83] on button "Зберегти" at bounding box center [340, 84] width 30 height 12
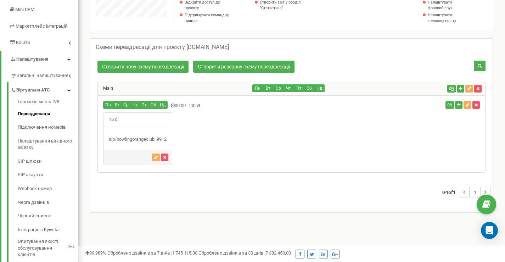
scroll to position [96, 0]
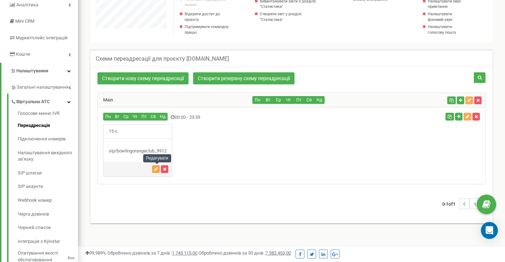
click at [157, 169] on icon "button" at bounding box center [156, 169] width 4 height 4
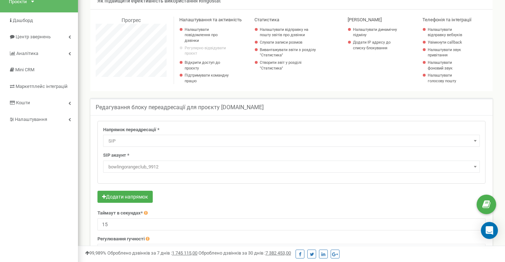
click at [145, 140] on span "SIP" at bounding box center [292, 141] width 372 height 10
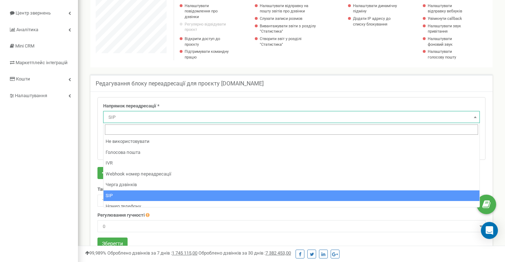
scroll to position [95, 0]
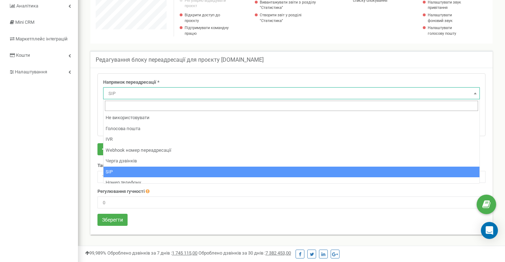
click at [143, 93] on span "SIP" at bounding box center [292, 94] width 372 height 10
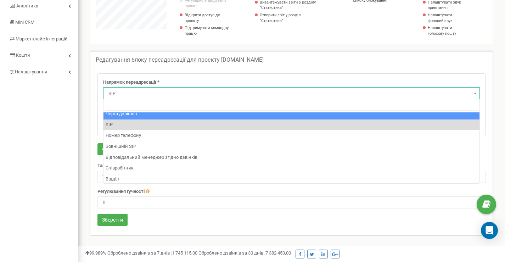
scroll to position [48, 0]
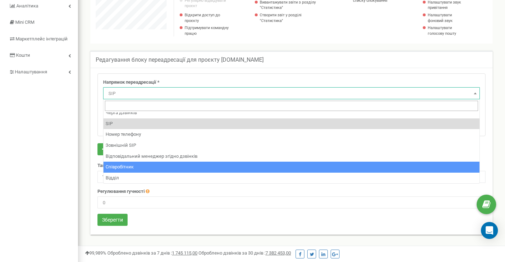
select select "Employee"
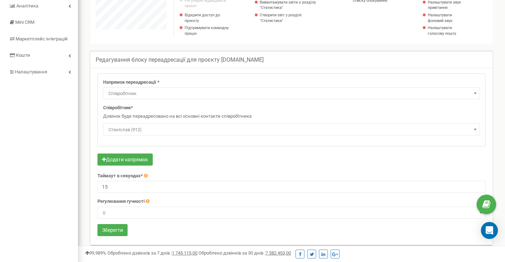
click at [149, 128] on span "Станіслав (912)" at bounding box center [292, 130] width 372 height 10
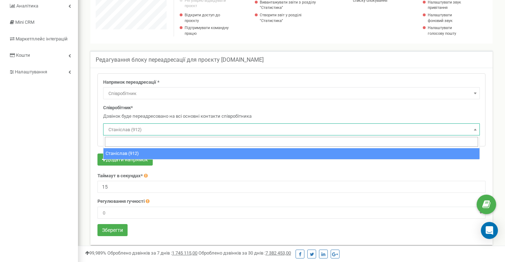
click at [149, 128] on span "Станіслав (912)" at bounding box center [292, 130] width 372 height 10
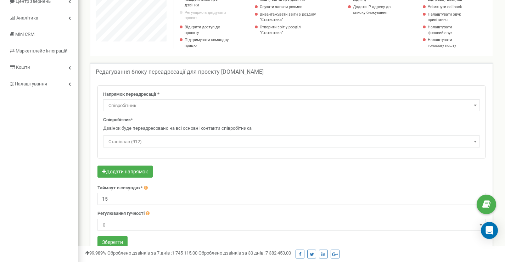
scroll to position [153, 0]
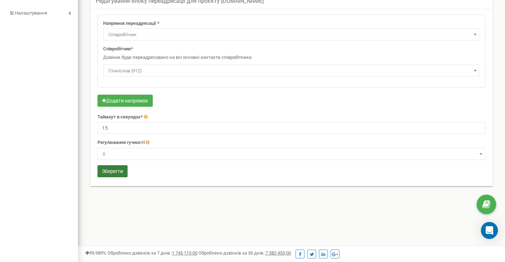
click at [114, 175] on button "Зберегти" at bounding box center [112, 171] width 30 height 12
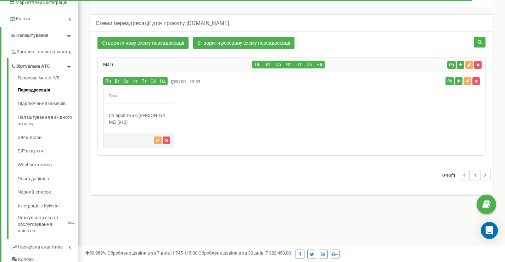
scroll to position [96, 0]
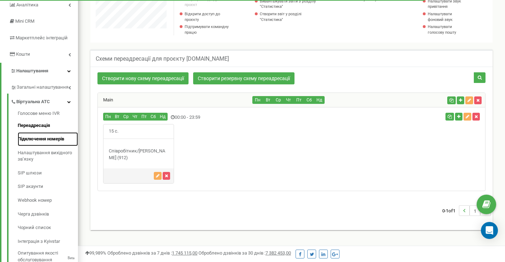
click at [44, 141] on link "Підключення номерів" at bounding box center [48, 139] width 60 height 14
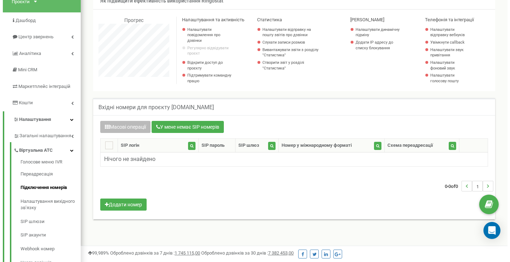
scroll to position [59, 0]
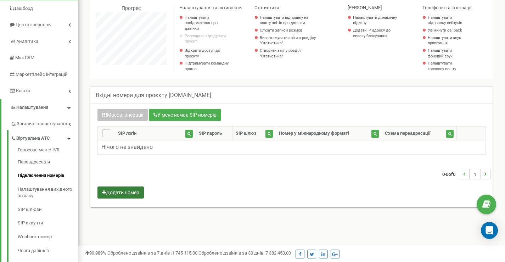
click at [129, 189] on button "Додати номер" at bounding box center [120, 192] width 46 height 12
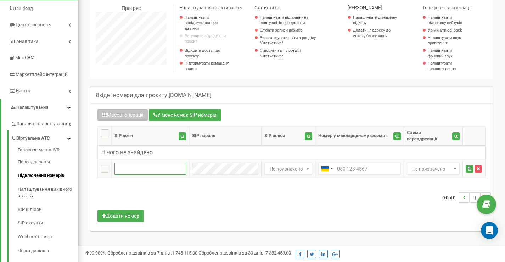
click at [160, 166] on input "text" at bounding box center [150, 169] width 72 height 12
click at [177, 117] on button "У мене немає SIP номерів" at bounding box center [185, 115] width 72 height 12
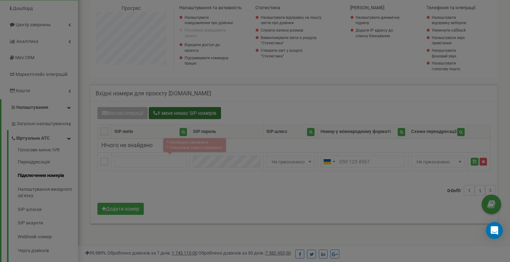
scroll to position [425, 432]
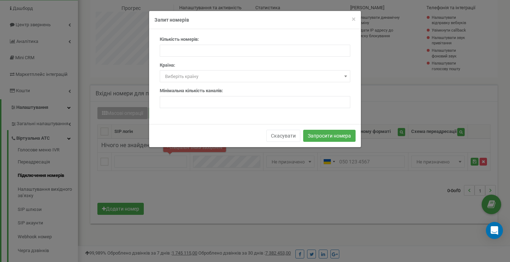
click at [239, 78] on span "Виберіть країну" at bounding box center [255, 77] width 186 height 10
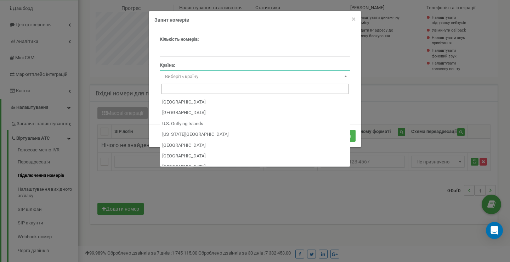
scroll to position [2495, 0]
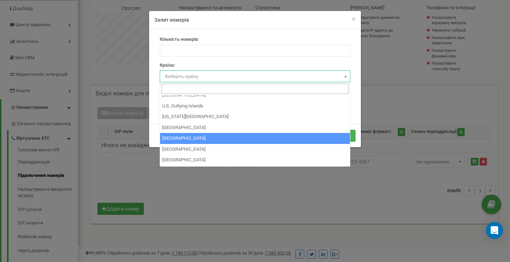
select select "UA"
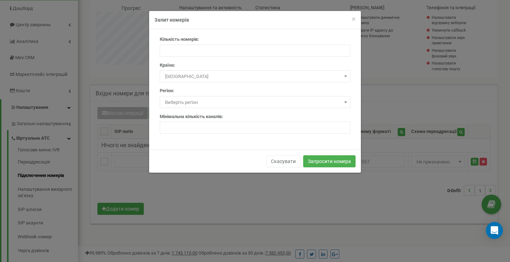
click at [270, 99] on span "Виберіть регіон" at bounding box center [255, 102] width 186 height 10
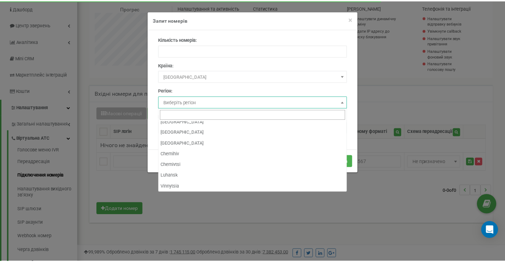
scroll to position [232, 0]
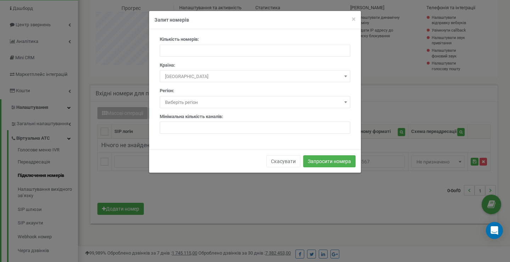
click at [335, 221] on div "× Close Запит номерів Кількість номерів: Країна: Виберіть країну Afghanistan Al…" at bounding box center [255, 131] width 510 height 262
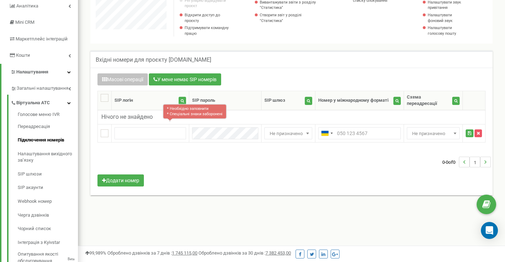
scroll to position [106, 0]
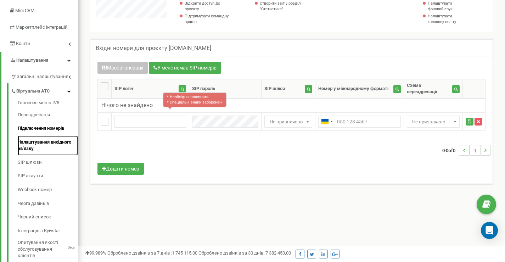
click at [40, 147] on link "Налаштування вихідного зв’язку" at bounding box center [48, 145] width 60 height 20
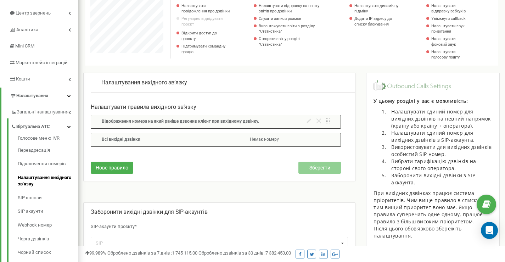
scroll to position [153, 0]
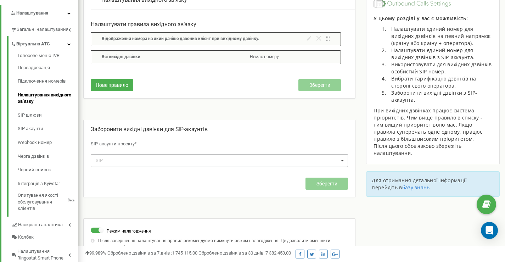
click at [119, 159] on div "SIP bowlingorangeclub_9912" at bounding box center [219, 160] width 257 height 12
click at [136, 132] on p "Заборонити вихідні дзвінки для SIP-акаунтів" at bounding box center [219, 129] width 257 height 8
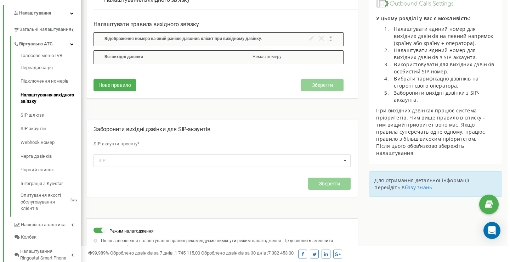
scroll to position [95, 0]
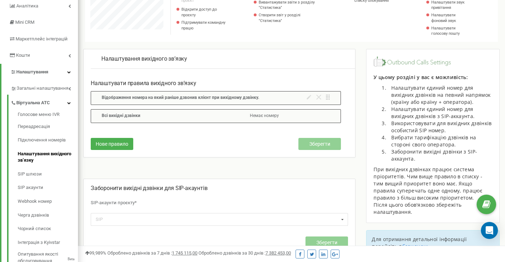
click at [310, 101] on div at bounding box center [317, 98] width 23 height 7
click at [105, 147] on button "Нове правило" at bounding box center [112, 144] width 42 height 12
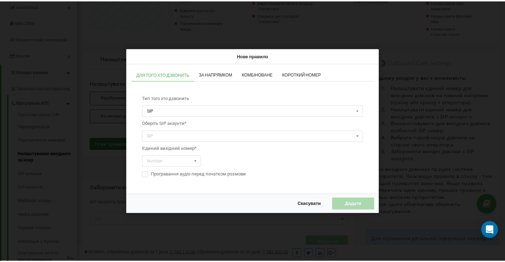
scroll to position [425, 432]
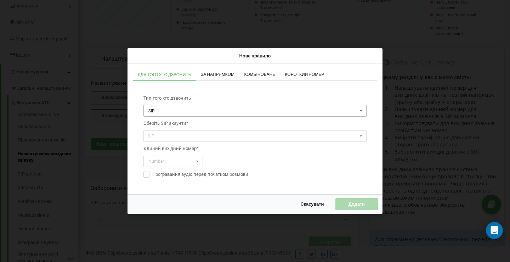
click at [226, 111] on input "text" at bounding box center [255, 111] width 222 height 11
click at [226, 110] on input "text" at bounding box center [255, 111] width 222 height 11
click at [222, 75] on span "За напрямком" at bounding box center [218, 74] width 34 height 4
click at [261, 72] on span "Комбіноване" at bounding box center [259, 74] width 31 height 4
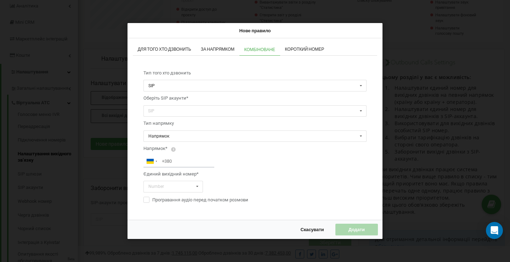
click at [304, 52] on link "Короткий номер" at bounding box center [304, 50] width 49 height 12
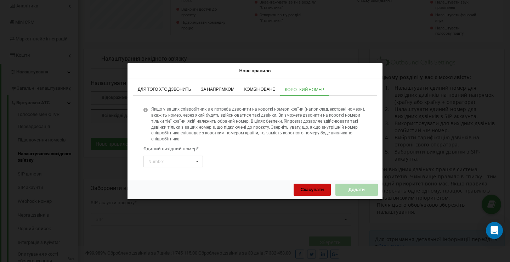
click at [316, 189] on span "Скасувати" at bounding box center [311, 189] width 23 height 6
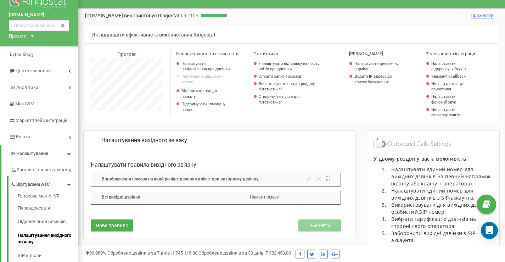
scroll to position [60, 0]
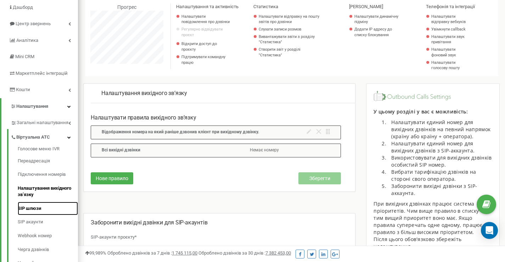
click at [33, 206] on link "SIP шлюзи" at bounding box center [48, 209] width 60 height 14
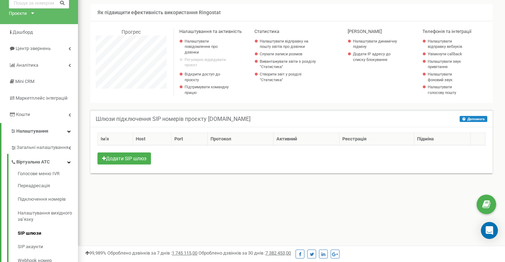
scroll to position [71, 0]
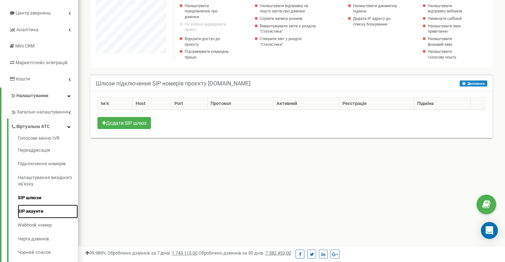
click at [33, 211] on link "SIP акаунти" at bounding box center [48, 211] width 60 height 14
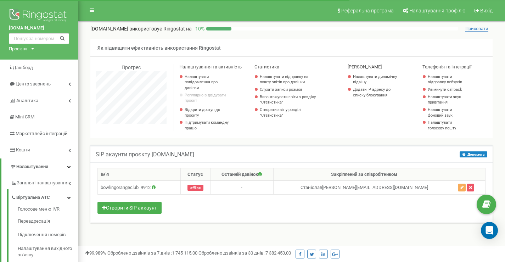
scroll to position [425, 427]
click at [155, 187] on icon at bounding box center [154, 187] width 4 height 5
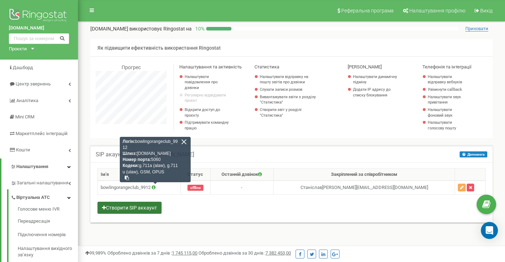
click at [153, 210] on button "Створити SIP аккаунт" at bounding box center [129, 208] width 64 height 12
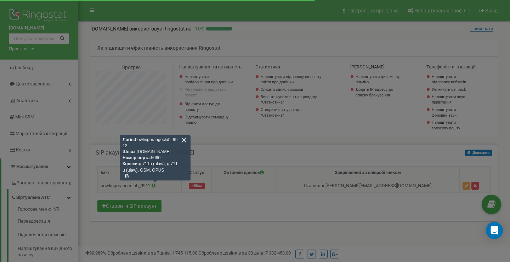
scroll to position [425, 432]
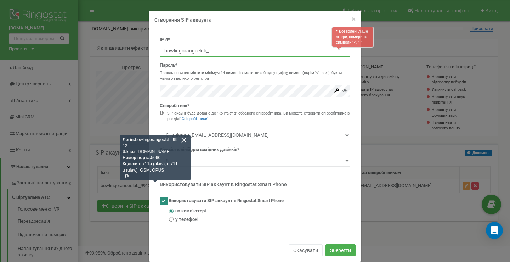
click at [221, 52] on input "bowlingorangeclub_" at bounding box center [255, 51] width 191 height 12
click at [238, 51] on input "bowlingorangeclub_" at bounding box center [255, 51] width 191 height 12
click at [222, 48] on input "bowlingorangeclub_" at bounding box center [255, 51] width 191 height 12
type input "bowlingorangeclub_7856"
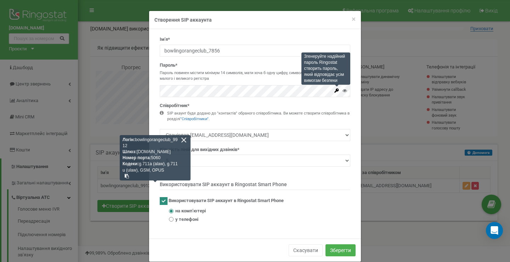
click at [335, 91] on icon at bounding box center [337, 90] width 4 height 4
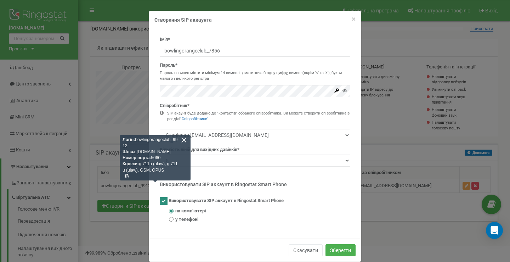
click at [268, 126] on div "SIP акаунт буде додано до "контактів" обраного співробітника. Ви можете створит…" at bounding box center [255, 119] width 191 height 18
click at [263, 136] on select "Станіслав stanislav@bowlingorange.club" at bounding box center [255, 135] width 191 height 12
click at [264, 136] on select "Станіслав stanislav@bowlingorange.club" at bounding box center [255, 135] width 191 height 12
click at [186, 142] on div at bounding box center [184, 140] width 6 height 6
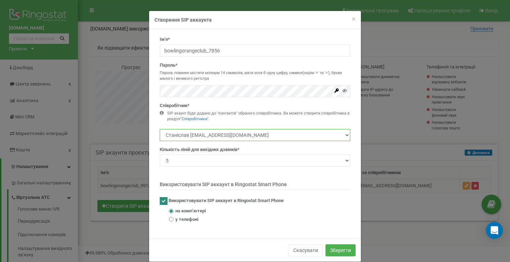
click at [214, 135] on select "Станіслав stanislav@bowlingorange.club" at bounding box center [255, 135] width 191 height 12
click at [198, 119] on link ""Співробітники"" at bounding box center [194, 119] width 28 height 5
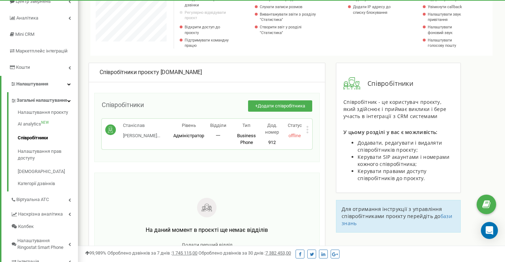
scroll to position [153, 0]
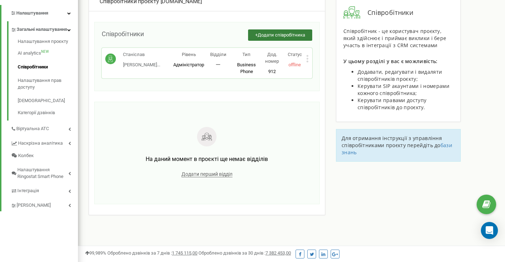
click at [265, 31] on button "+ Додати співробітника" at bounding box center [280, 35] width 64 height 12
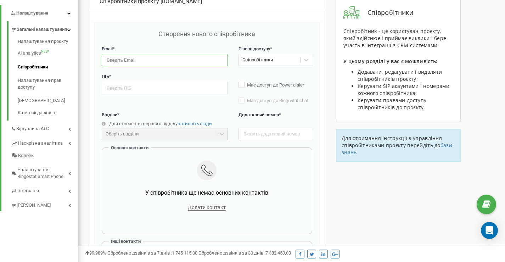
click at [150, 59] on input "email" at bounding box center [165, 60] width 126 height 12
click at [153, 59] on input "email" at bounding box center [165, 60] width 126 height 12
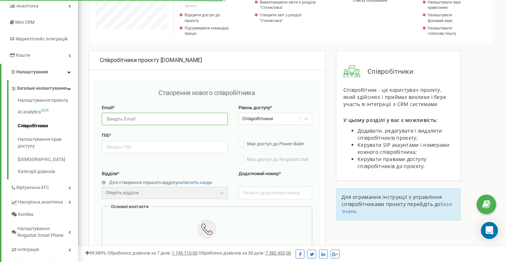
scroll to position [71, 0]
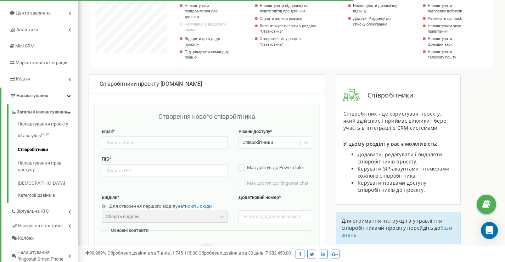
drag, startPoint x: 218, startPoint y: 86, endPoint x: 161, endPoint y: 86, distance: 57.0
click at [161, 86] on div "Співробітники проєкту [DOMAIN_NAME]" at bounding box center [207, 84] width 215 height 8
copy div "[DOMAIN_NAME]"
click at [132, 138] on input "email" at bounding box center [165, 142] width 126 height 12
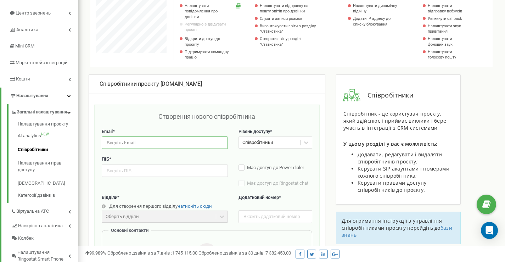
click at [161, 140] on input "email" at bounding box center [165, 142] width 126 height 12
paste input "[DOMAIN_NAME]"
type input "[EMAIL_ADDRESS][DOMAIN_NAME]"
click at [272, 141] on div "Співробітники" at bounding box center [257, 142] width 31 height 7
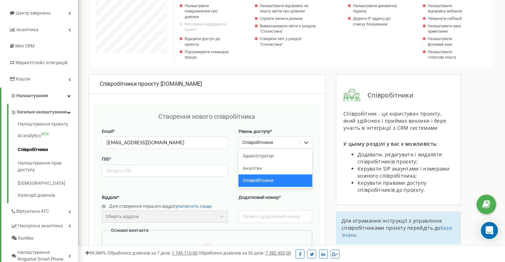
click at [272, 141] on div "Співробітники" at bounding box center [257, 142] width 31 height 7
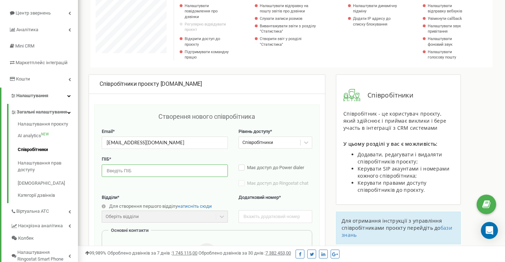
click at [159, 173] on input "text" at bounding box center [165, 170] width 126 height 12
click at [125, 171] on input "Черговий зміни" at bounding box center [165, 170] width 126 height 12
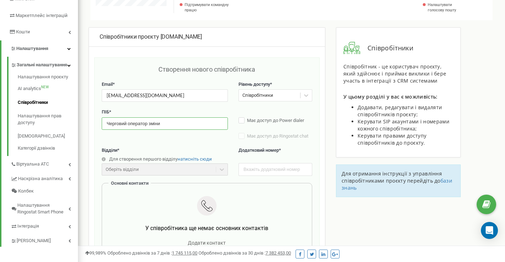
scroll to position [130, 0]
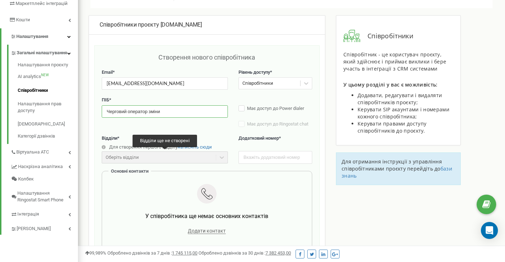
type input "Черговий оператор зміни"
click at [163, 160] on div "Оберіть відділи" at bounding box center [165, 157] width 126 height 12
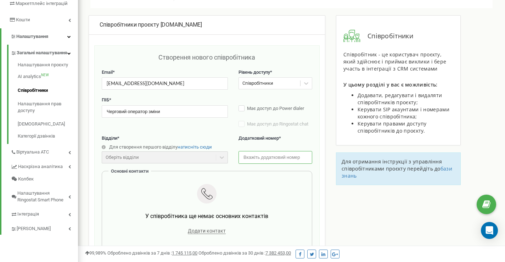
click at [263, 162] on input "text" at bounding box center [275, 157] width 74 height 12
type input "7"
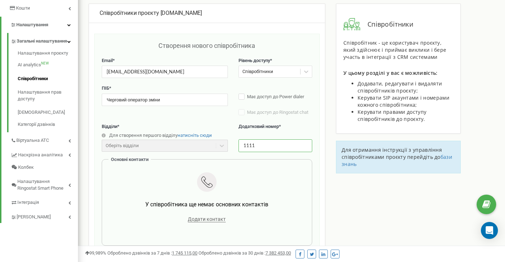
scroll to position [201, 0]
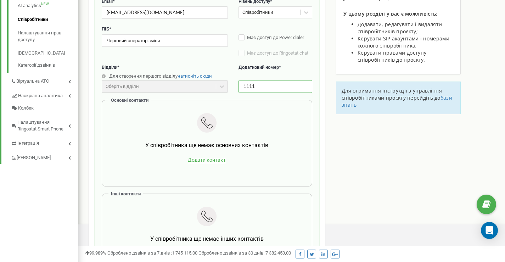
type input "1111"
click at [213, 161] on span "Додати контакт" at bounding box center [207, 160] width 38 height 6
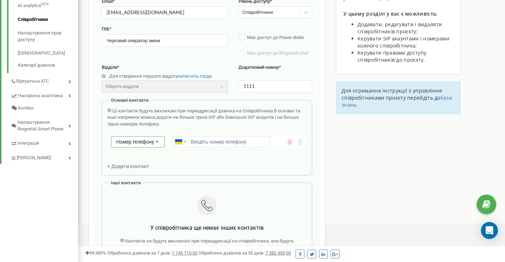
click at [155, 142] on icon at bounding box center [156, 141] width 13 height 11
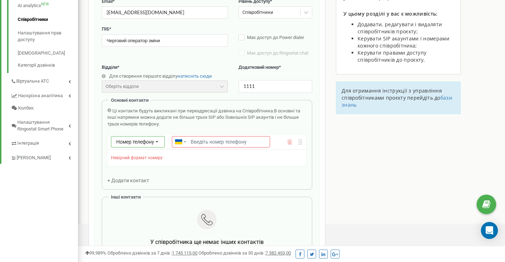
click at [153, 142] on icon at bounding box center [156, 141] width 13 height 11
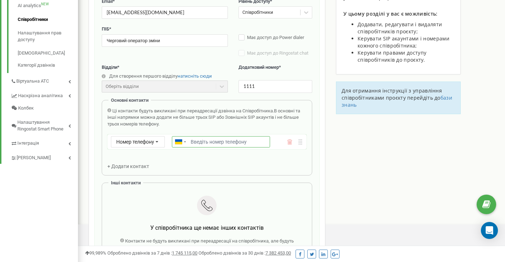
click at [213, 144] on input "Email *" at bounding box center [221, 141] width 98 height 11
click at [128, 144] on span "Номер телефону" at bounding box center [135, 142] width 38 height 6
click at [134, 160] on div "SIP" at bounding box center [137, 162] width 53 height 10
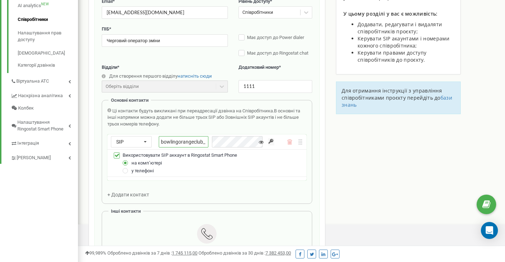
click at [201, 144] on input "bowlingorangeclub_" at bounding box center [184, 141] width 50 height 11
click at [205, 144] on input "bowlingorangeclub_" at bounding box center [184, 141] width 50 height 11
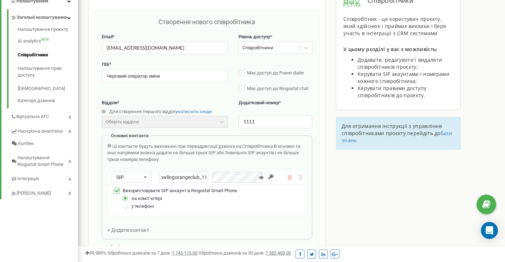
scroll to position [0, 6]
type input "bowlingorangeclub_1111"
click at [270, 179] on input "button" at bounding box center [271, 177] width 6 height 7
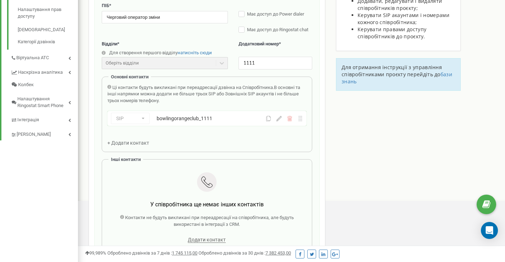
scroll to position [272, 0]
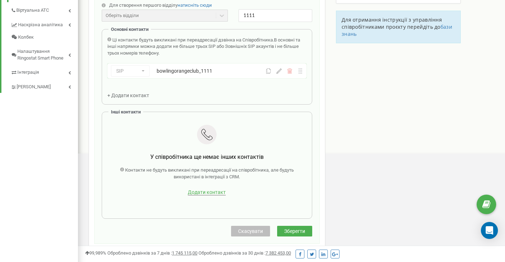
click at [216, 194] on span "Додати контакт" at bounding box center [207, 192] width 38 height 6
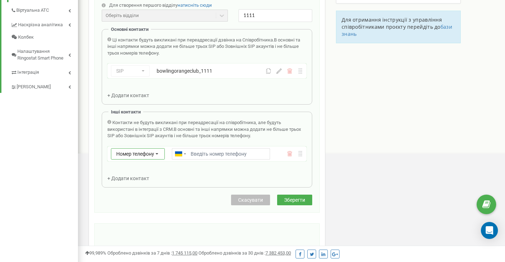
click at [158, 156] on icon at bounding box center [156, 153] width 13 height 11
click at [234, 176] on div "Контакти не будуть викликані при переадресації на співробітника, але будуть вик…" at bounding box center [206, 150] width 199 height 62
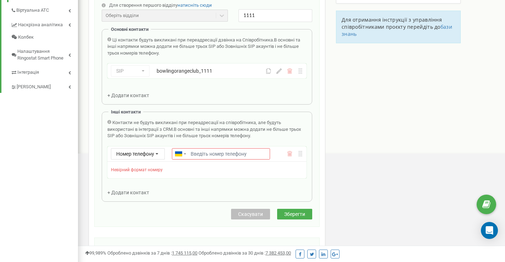
click at [290, 153] on icon at bounding box center [289, 154] width 0 height 3
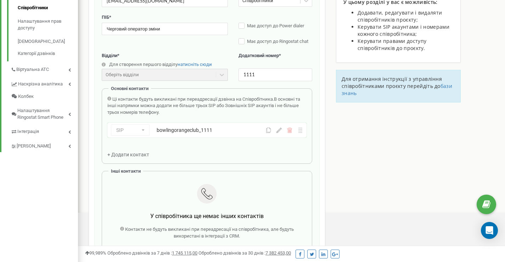
scroll to position [153, 0]
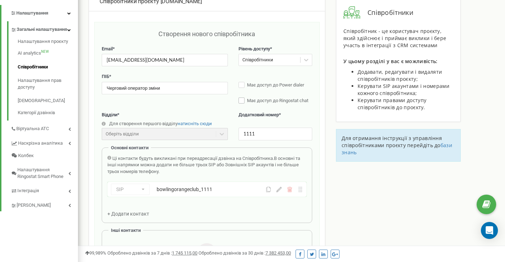
click at [240, 100] on label "Має доступ до Ringostat chat" at bounding box center [275, 100] width 74 height 7
click at [202, 136] on div "Оберіть відділи" at bounding box center [165, 134] width 126 height 12
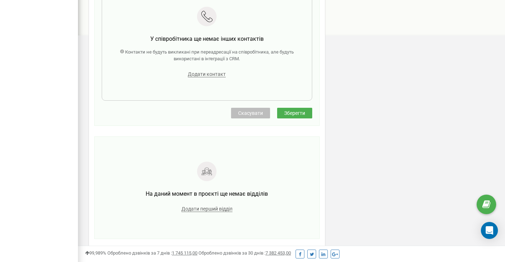
click at [287, 113] on span "Зберегти" at bounding box center [294, 113] width 21 height 6
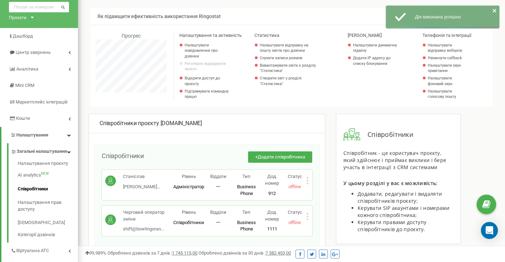
scroll to position [67, 0]
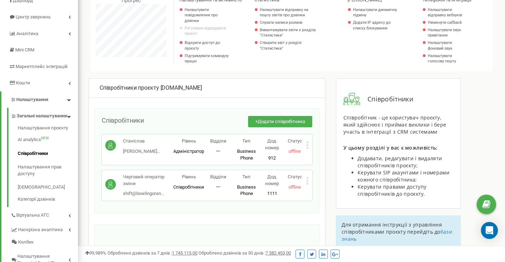
click at [309, 182] on div "Черговий оператор зміни shift@bowlingoran... [EMAIL_ADDRESS][DOMAIN_NAME] Рівен…" at bounding box center [207, 185] width 210 height 30
click at [308, 182] on icon at bounding box center [307, 180] width 2 height 7
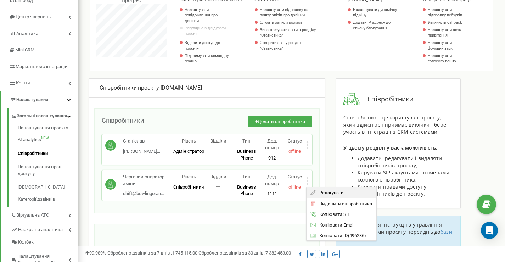
click at [316, 191] on span "Редагувати" at bounding box center [330, 192] width 28 height 5
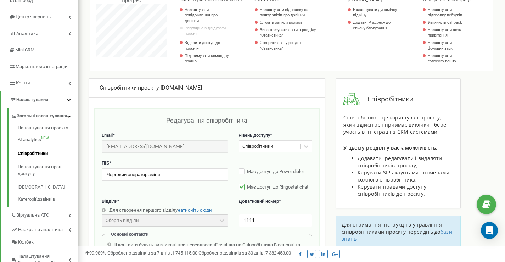
scroll to position [71, 0]
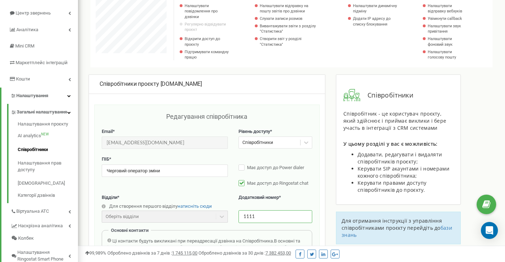
click at [272, 215] on input "1111" at bounding box center [275, 216] width 74 height 12
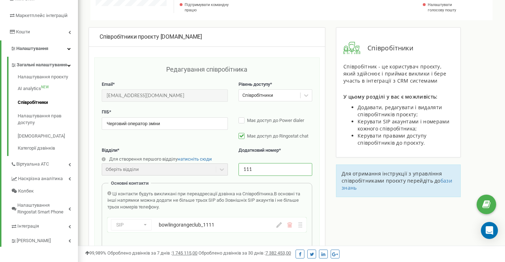
scroll to position [189, 0]
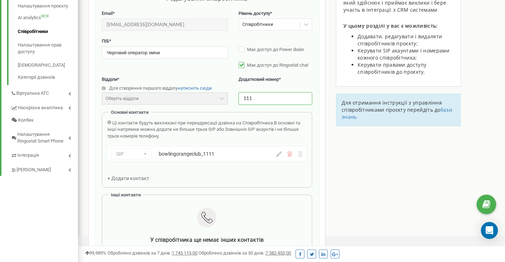
click at [229, 154] on div "bowlingorangeclub_1111" at bounding box center [208, 153] width 98 height 7
click at [280, 157] on div "SIP Номер телефону SIP Зовнішній SIP bowlingorangeclub_1111" at bounding box center [206, 153] width 199 height 15
click at [280, 153] on icon at bounding box center [278, 153] width 5 height 5
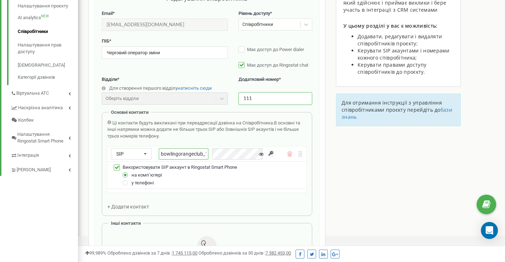
type input "111"
click at [208, 154] on input "bowlingorangeclub_1111" at bounding box center [184, 153] width 50 height 11
click at [207, 153] on input "bowlingorangeclub_1111" at bounding box center [184, 153] width 50 height 11
type input "bowlingorangeclub_111"
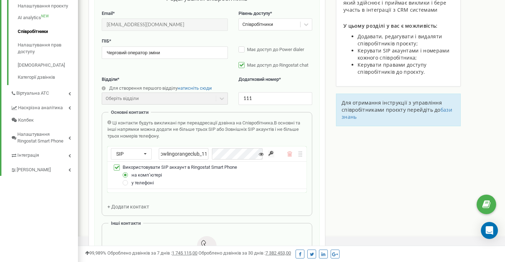
click at [228, 154] on div "bowlingorangeclub_111" at bounding box center [212, 153] width 107 height 11
click at [206, 155] on input "bowlingorangeclub_111" at bounding box center [184, 153] width 50 height 11
click at [206, 153] on input "bowlingorangeclub_111" at bounding box center [184, 153] width 50 height 11
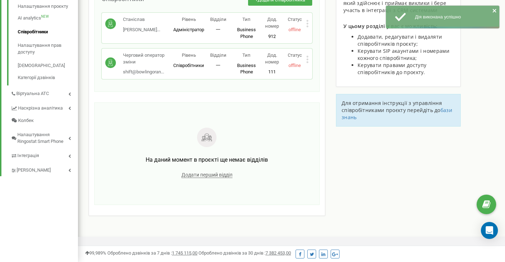
scroll to position [118, 0]
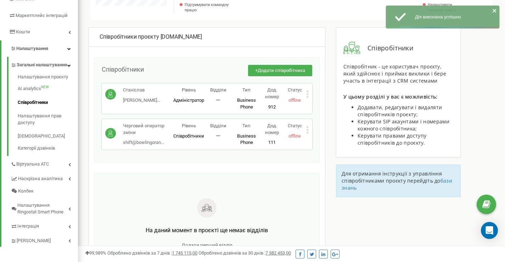
click at [306, 132] on icon at bounding box center [307, 129] width 2 height 7
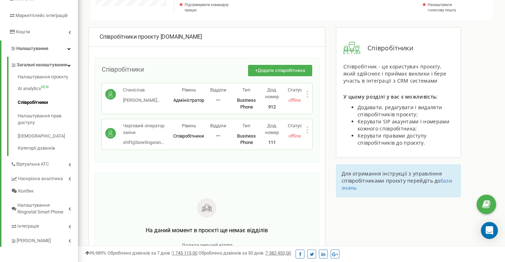
click at [324, 107] on div "Співробітники проєкту bowlingorange.club Співробітники + Додати співробітника С…" at bounding box center [207, 156] width 237 height 259
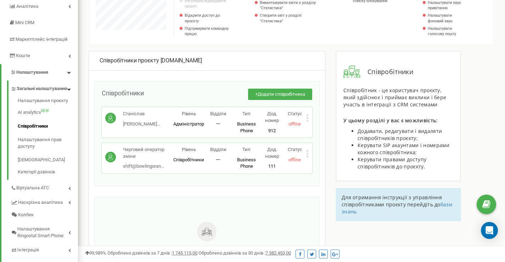
scroll to position [177, 0]
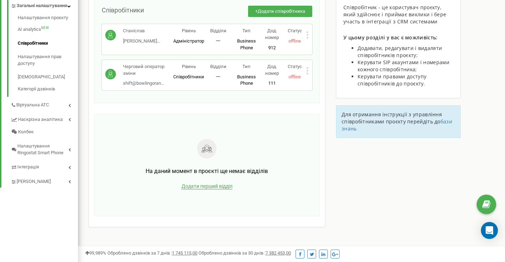
click at [209, 184] on span "Додати перший відділ" at bounding box center [206, 186] width 51 height 6
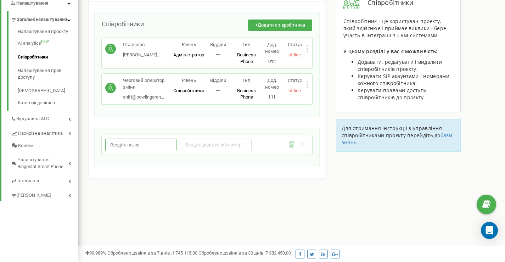
click at [167, 147] on input "text" at bounding box center [140, 144] width 71 height 12
click at [197, 142] on input "number" at bounding box center [215, 144] width 71 height 12
type input "1"
click at [244, 145] on input "1" at bounding box center [215, 144] width 71 height 12
click at [208, 147] on input "1" at bounding box center [215, 144] width 71 height 12
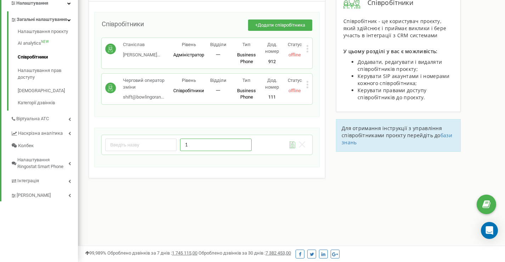
drag, startPoint x: 211, startPoint y: 147, endPoint x: 140, endPoint y: 141, distance: 71.1
click at [141, 141] on div "1" at bounding box center [180, 144] width 150 height 12
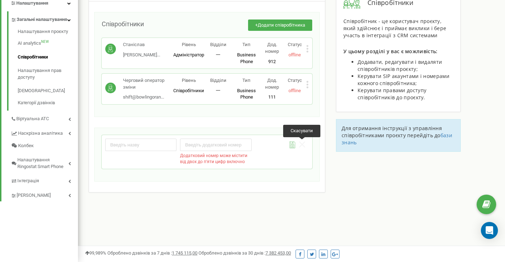
click at [304, 146] on icon at bounding box center [302, 144] width 6 height 6
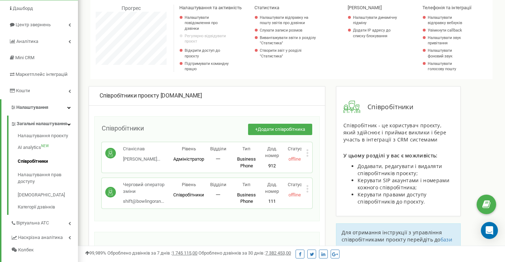
scroll to position [142, 0]
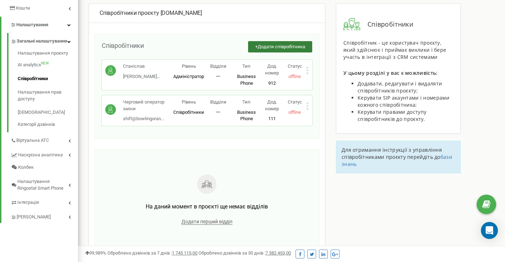
click at [270, 47] on span "Додати співробітника" at bounding box center [280, 46] width 47 height 5
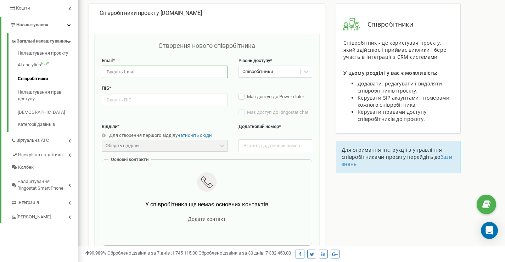
click at [183, 68] on input "email" at bounding box center [165, 72] width 126 height 12
click at [161, 13] on div "Співробітники проєкту bowlingorange.club" at bounding box center [207, 13] width 215 height 8
drag, startPoint x: 160, startPoint y: 12, endPoint x: 210, endPoint y: 10, distance: 49.7
click at [210, 9] on div "Співробітники проєкту bowlingorange.club" at bounding box center [207, 13] width 215 height 8
copy div "[DOMAIN_NAME]"
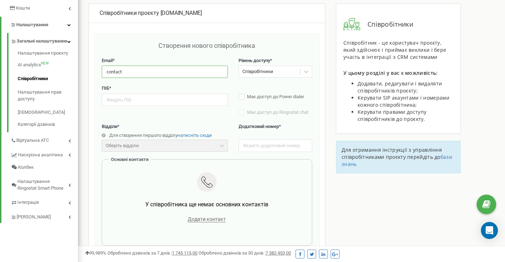
click at [141, 75] on input "contact" at bounding box center [165, 72] width 126 height 12
paste input "[DOMAIN_NAME]"
type input "contact@bowlingorange.club"
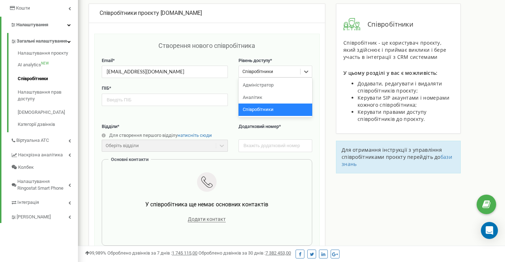
click at [265, 73] on div "Співробітники" at bounding box center [257, 71] width 31 height 7
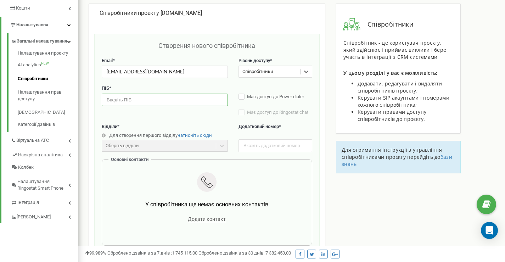
click at [180, 103] on input "text" at bounding box center [165, 99] width 126 height 12
type input "R"
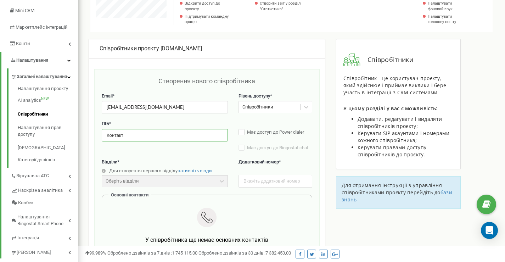
drag, startPoint x: 161, startPoint y: 135, endPoint x: 131, endPoint y: 136, distance: 30.1
click at [131, 136] on input "Контакт" at bounding box center [165, 135] width 126 height 12
drag, startPoint x: 148, startPoint y: 135, endPoint x: 133, endPoint y: 134, distance: 14.9
click at [133, 134] on input "Контакт" at bounding box center [165, 135] width 126 height 12
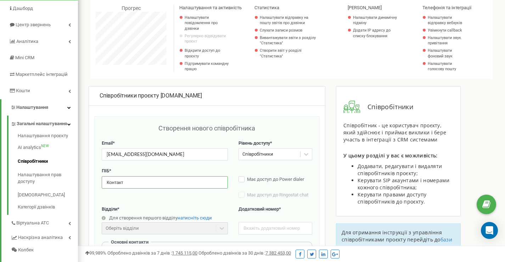
scroll to position [83, 0]
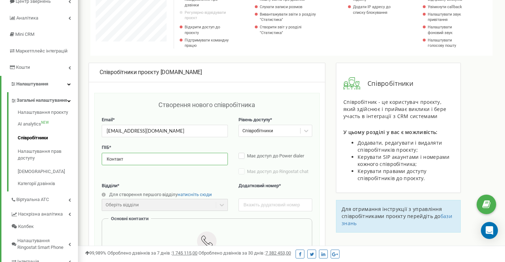
click at [129, 160] on input "Контакт" at bounding box center [165, 159] width 126 height 12
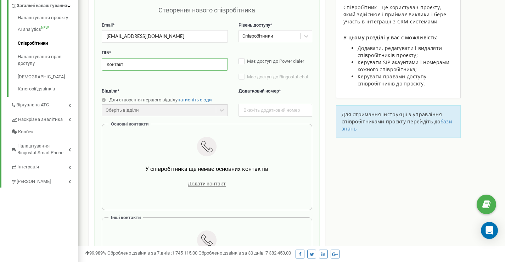
scroll to position [142, 0]
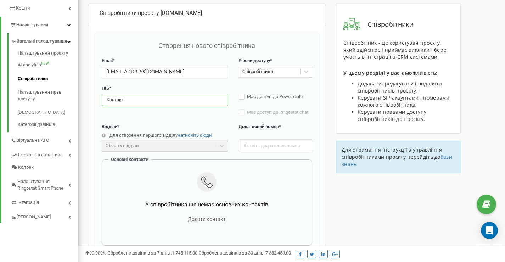
click at [134, 100] on input "Контакт" at bounding box center [165, 99] width 126 height 12
drag, startPoint x: 158, startPoint y: 102, endPoint x: 99, endPoint y: 102, distance: 58.8
click at [99, 102] on div "Створення нового співробітника Email * contact@bowlingorange.club Рівень доступ…" at bounding box center [206, 209] width 225 height 351
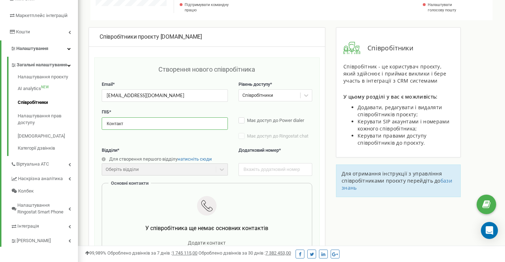
click at [157, 123] on input "Контакт" at bounding box center [165, 123] width 126 height 12
type input "Контакт-менеджер"
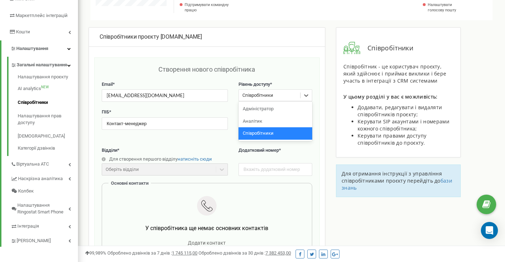
click at [256, 96] on div "Співробітники" at bounding box center [257, 95] width 31 height 7
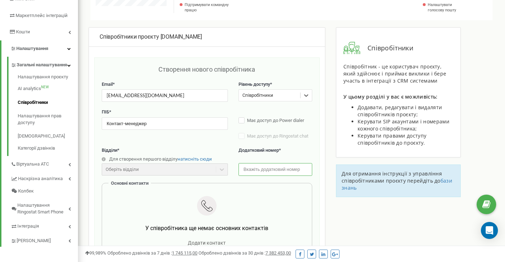
click at [256, 168] on input "text" at bounding box center [275, 169] width 74 height 12
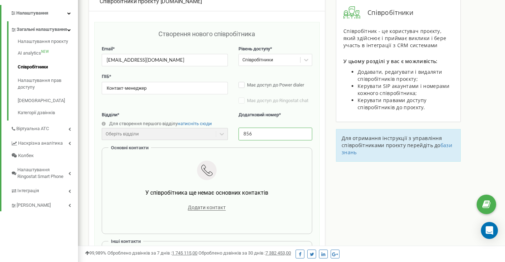
scroll to position [130, 0]
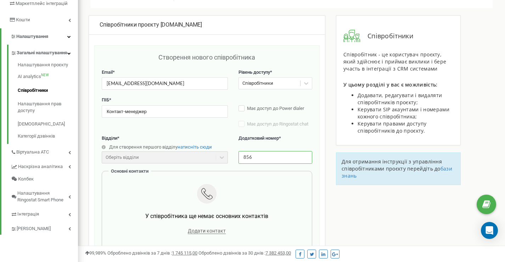
drag, startPoint x: 254, startPoint y: 157, endPoint x: 235, endPoint y: 157, distance: 19.1
click at [235, 157] on div "Відділи * Для створення першого відділу натисніть сюди Оберіть відділи Відділи …" at bounding box center [207, 153] width 210 height 36
click at [280, 156] on input "856" at bounding box center [275, 157] width 74 height 12
drag, startPoint x: 257, startPoint y: 158, endPoint x: 242, endPoint y: 158, distance: 15.9
click at [242, 158] on input "856" at bounding box center [275, 157] width 74 height 12
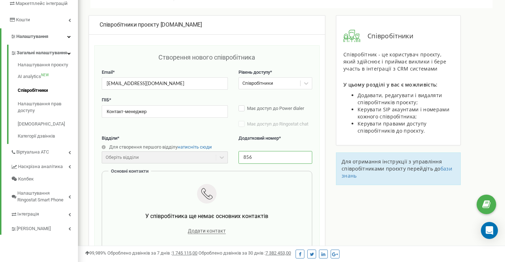
click at [256, 157] on input "856" at bounding box center [275, 157] width 74 height 12
click at [259, 161] on input "856" at bounding box center [275, 157] width 74 height 12
click at [247, 157] on input "856" at bounding box center [275, 157] width 74 height 12
click at [254, 158] on input "856" at bounding box center [275, 157] width 74 height 12
drag, startPoint x: 243, startPoint y: 157, endPoint x: 271, endPoint y: 158, distance: 28.3
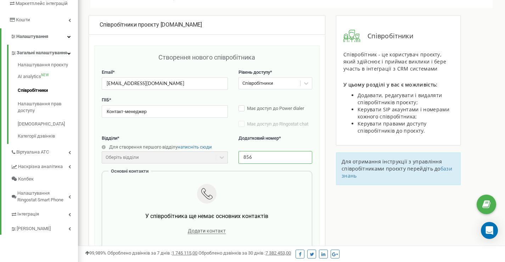
click at [271, 158] on input "856" at bounding box center [275, 157] width 74 height 12
drag, startPoint x: 274, startPoint y: 158, endPoint x: 235, endPoint y: 156, distance: 39.0
click at [235, 156] on div "Відділи * Для створення першого відділу натисніть сюди Оберіть відділи Відділи …" at bounding box center [207, 153] width 210 height 36
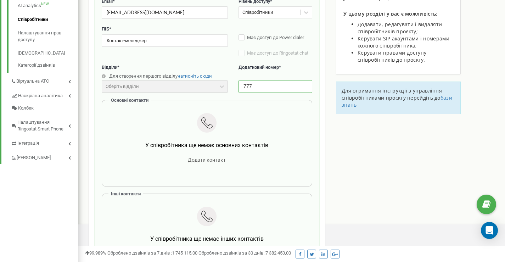
scroll to position [260, 0]
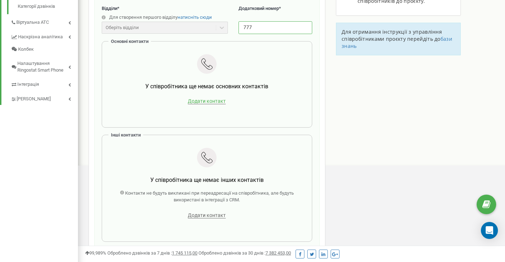
type input "777"
click at [205, 101] on span "Додати контакт" at bounding box center [207, 101] width 38 height 6
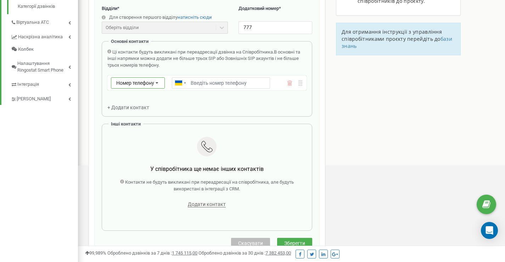
click at [159, 85] on icon at bounding box center [156, 83] width 13 height 11
click at [129, 107] on div "SIP" at bounding box center [137, 103] width 53 height 10
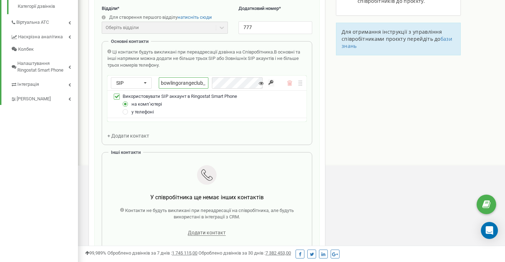
click at [208, 84] on input "bowlingorangeclub_" at bounding box center [184, 82] width 50 height 11
type input "bowlingorangeclub_777"
click at [271, 82] on input "button" at bounding box center [271, 82] width 6 height 7
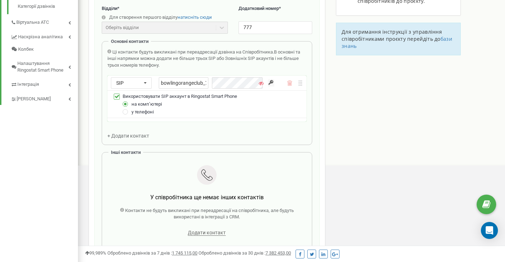
click at [271, 82] on input "button" at bounding box center [271, 82] width 6 height 7
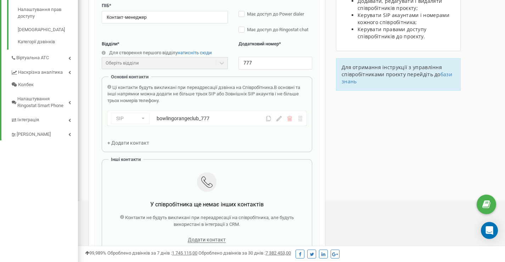
scroll to position [165, 0]
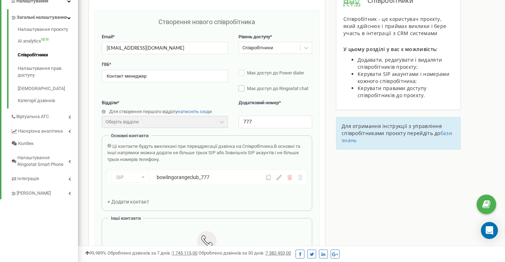
click at [263, 89] on span "Має доступ до Ringostat chat" at bounding box center [277, 88] width 61 height 5
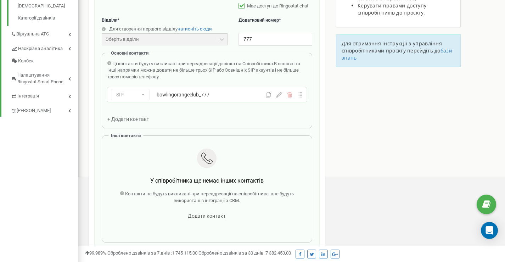
scroll to position [330, 0]
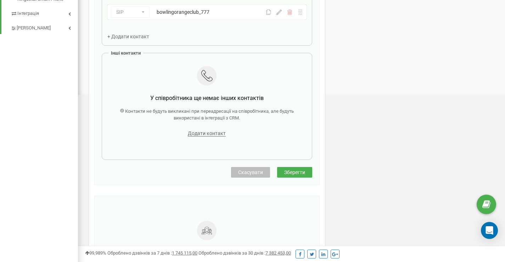
click at [289, 172] on span "Зберегти" at bounding box center [294, 172] width 21 height 6
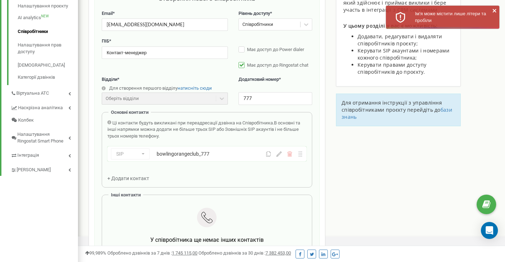
scroll to position [130, 0]
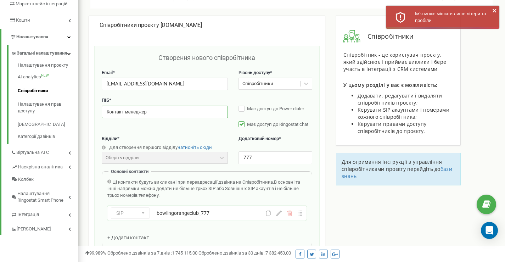
click at [124, 114] on input "Контакт-менеджер" at bounding box center [165, 112] width 126 height 12
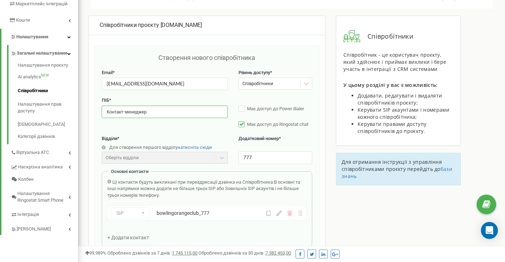
drag, startPoint x: 123, startPoint y: 113, endPoint x: 130, endPoint y: 116, distance: 7.9
click at [126, 113] on input "Контакт-менеджер" at bounding box center [165, 112] width 126 height 12
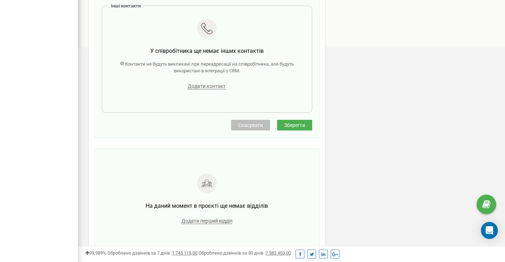
type input "Контакт менеджер"
click at [289, 127] on span "Зберегти" at bounding box center [294, 125] width 21 height 6
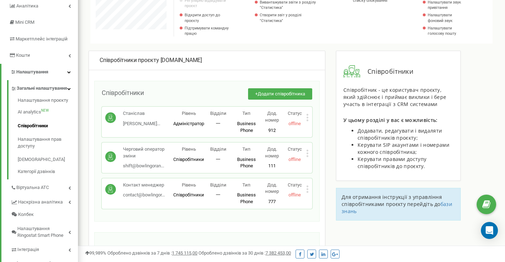
scroll to position [177, 0]
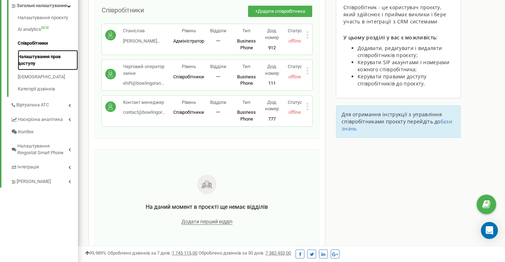
click at [46, 68] on link "Налаштування прав доступу" at bounding box center [48, 60] width 60 height 20
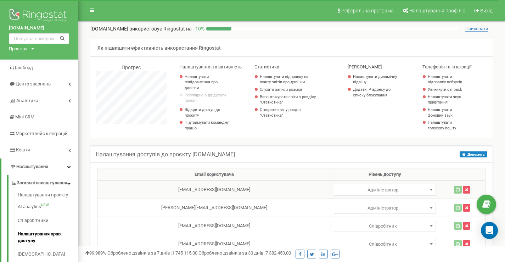
select select
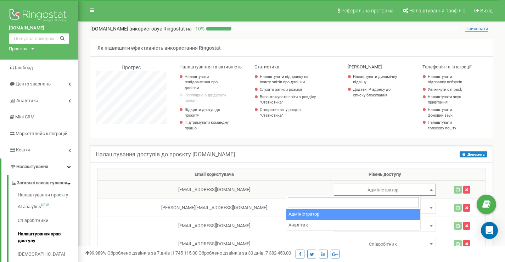
click at [336, 192] on span "Адміністратор" at bounding box center [384, 190] width 97 height 10
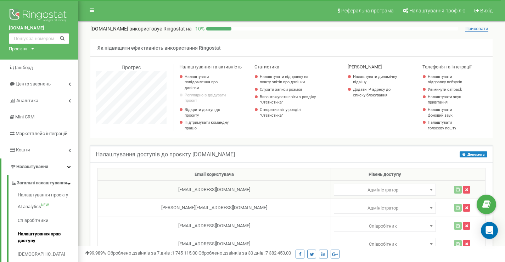
click at [336, 192] on span "Адміністратор" at bounding box center [384, 190] width 97 height 10
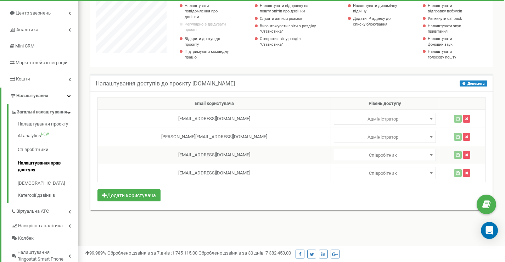
select select
click at [336, 155] on span "Співробітник" at bounding box center [384, 155] width 97 height 10
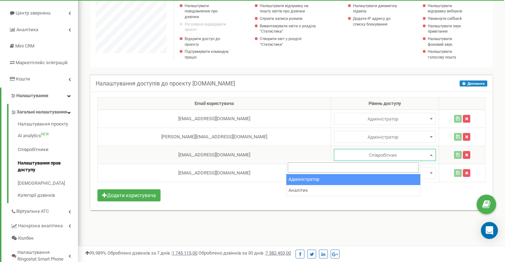
click at [336, 155] on span "Співробітник" at bounding box center [384, 155] width 97 height 10
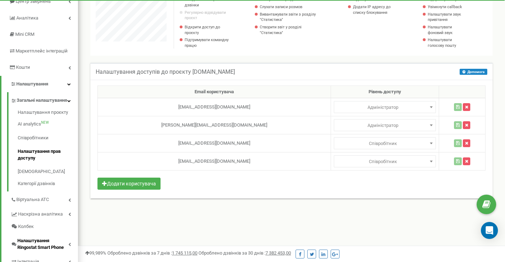
scroll to position [130, 0]
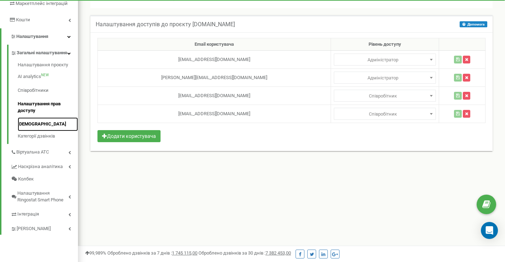
click at [33, 131] on link "[DEMOGRAPHIC_DATA]" at bounding box center [48, 124] width 60 height 14
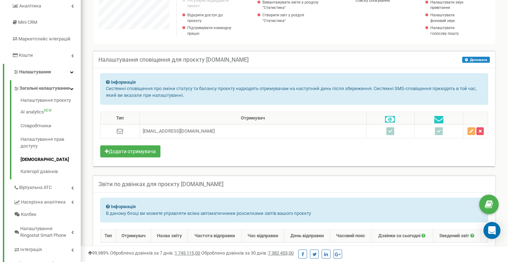
scroll to position [142, 0]
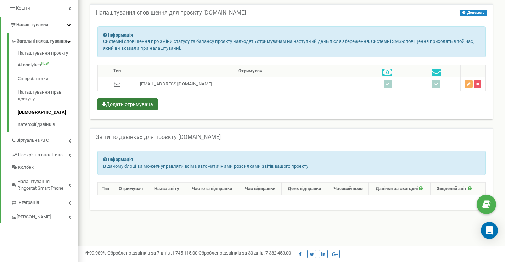
click at [136, 105] on button "Додати отримувача" at bounding box center [127, 104] width 60 height 12
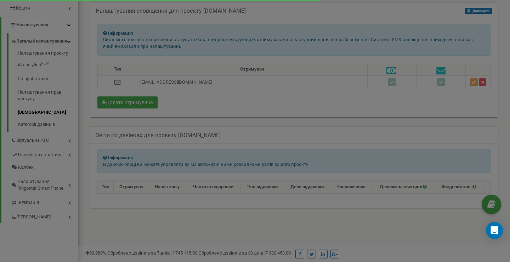
scroll to position [425, 432]
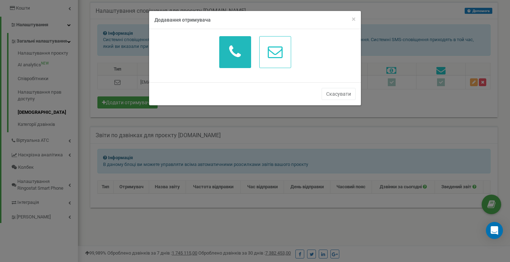
click at [225, 59] on button "button" at bounding box center [235, 52] width 32 height 32
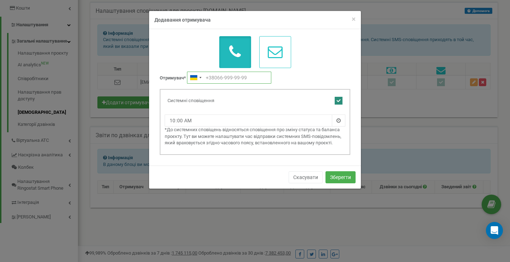
click at [220, 81] on input "text" at bounding box center [229, 78] width 84 height 12
click at [200, 79] on div "Telephone country code" at bounding box center [195, 77] width 16 height 11
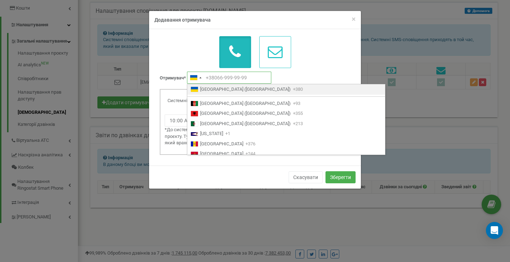
click at [222, 78] on input "text" at bounding box center [229, 78] width 84 height 12
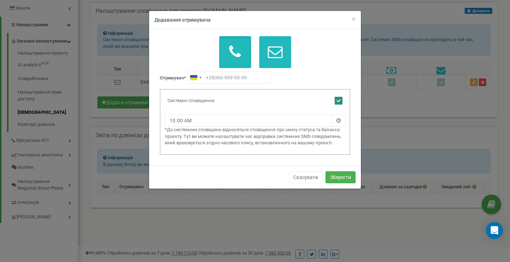
click at [266, 58] on button "button" at bounding box center [275, 52] width 32 height 32
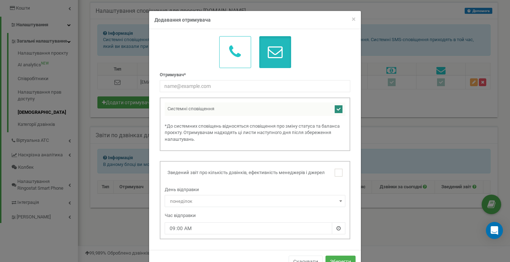
click at [337, 111] on ins at bounding box center [339, 109] width 8 height 8
checkbox input "false"
click at [203, 89] on input "text" at bounding box center [255, 86] width 191 height 12
type input "ь"
paste input "[DOMAIN_NAME]"
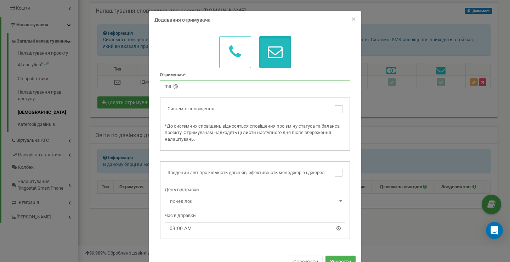
type input "mail@bowlingorange.club"
click at [335, 172] on ins at bounding box center [339, 173] width 8 height 8
checkbox input "true"
type input "mail@bowlingorange.club"
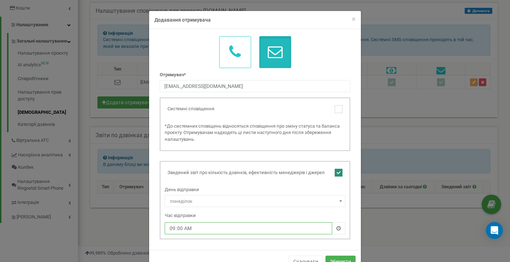
click at [251, 231] on input "09:00" at bounding box center [249, 228] width 168 height 12
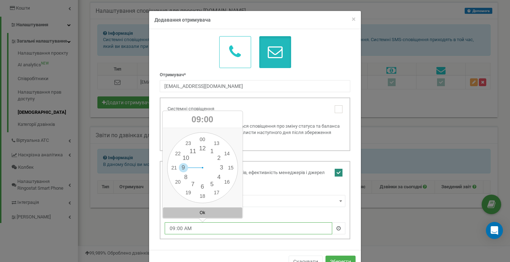
click at [251, 231] on input "09:00" at bounding box center [249, 228] width 168 height 12
click at [284, 212] on p "Час відправки" at bounding box center [255, 215] width 181 height 7
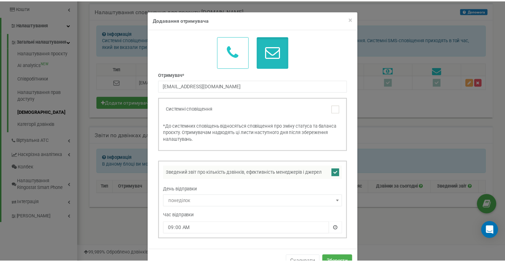
scroll to position [22, 0]
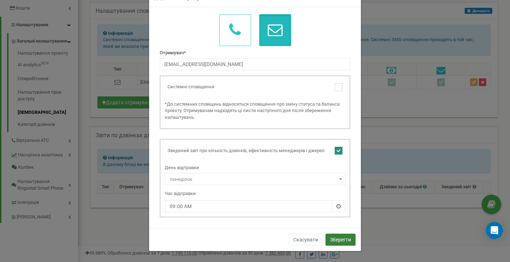
click at [335, 239] on button "Зберегти" at bounding box center [340, 239] width 30 height 12
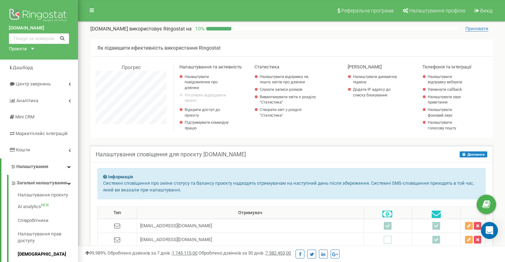
scroll to position [83, 0]
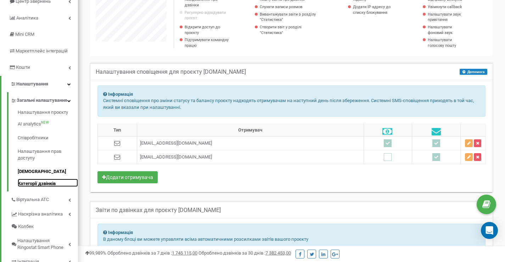
click at [30, 187] on link "Категорії дзвінків" at bounding box center [48, 182] width 60 height 8
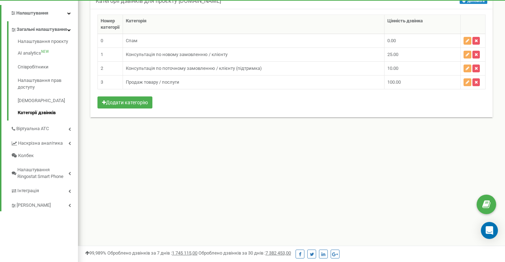
scroll to position [83, 0]
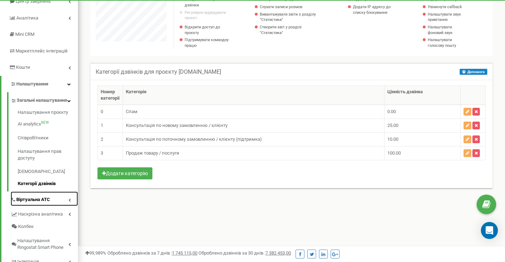
click at [36, 203] on span "Віртуальна АТС" at bounding box center [33, 199] width 34 height 7
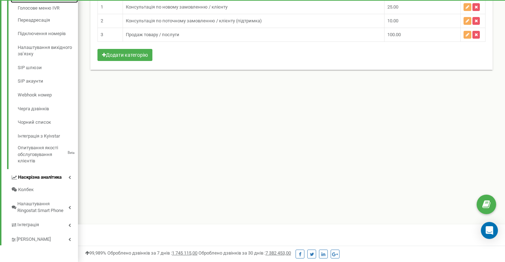
scroll to position [202, 0]
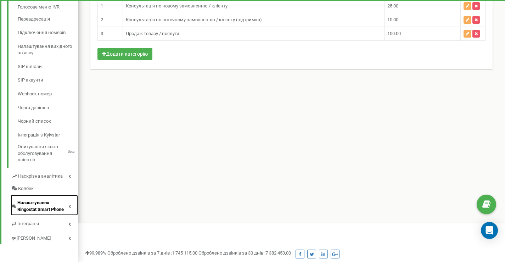
click at [43, 209] on span "Налаштування Ringostat Smart Phone" at bounding box center [42, 205] width 51 height 13
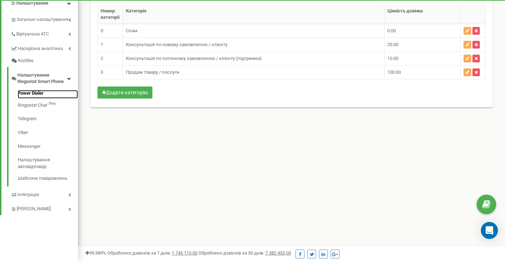
click at [33, 94] on link "Power Dialer" at bounding box center [48, 94] width 60 height 8
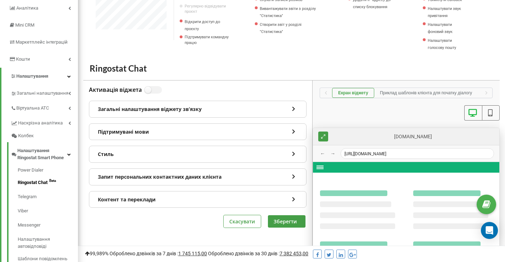
scroll to position [130, 0]
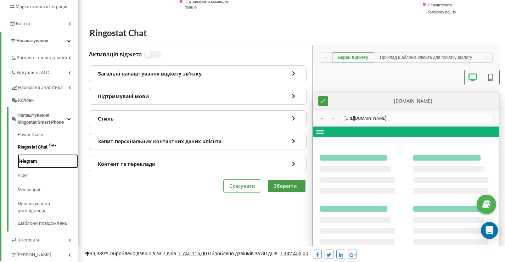
click at [33, 161] on link "Telegram" at bounding box center [48, 161] width 60 height 14
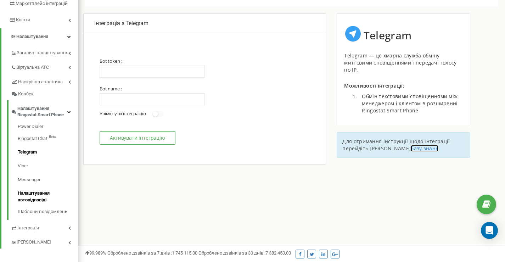
scroll to position [142, 0]
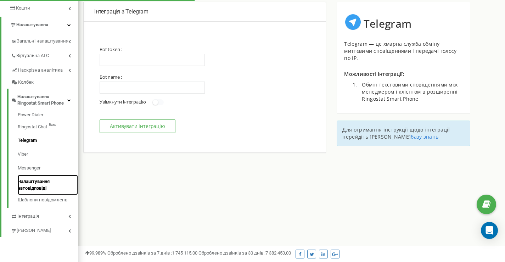
click at [29, 188] on link "Налаштування автовідповіді" at bounding box center [48, 185] width 60 height 20
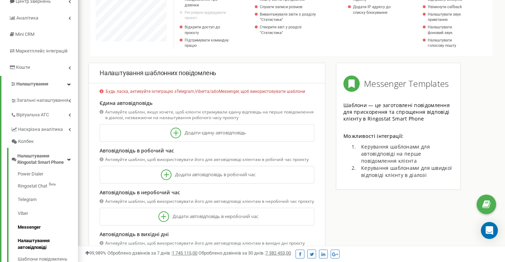
scroll to position [106, 0]
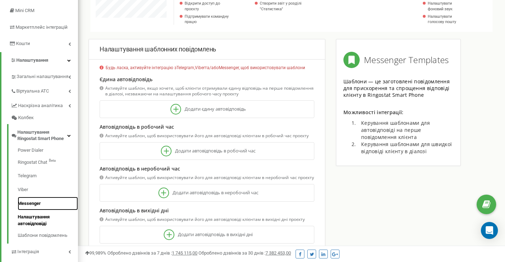
click at [27, 199] on link "Messenger" at bounding box center [48, 204] width 60 height 14
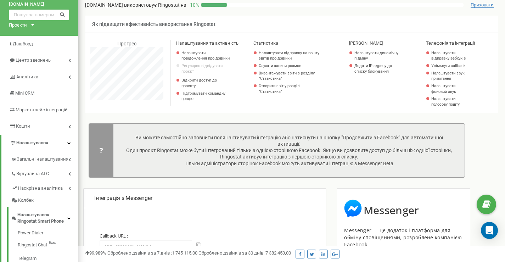
scroll to position [12, 0]
